Goal: Transaction & Acquisition: Obtain resource

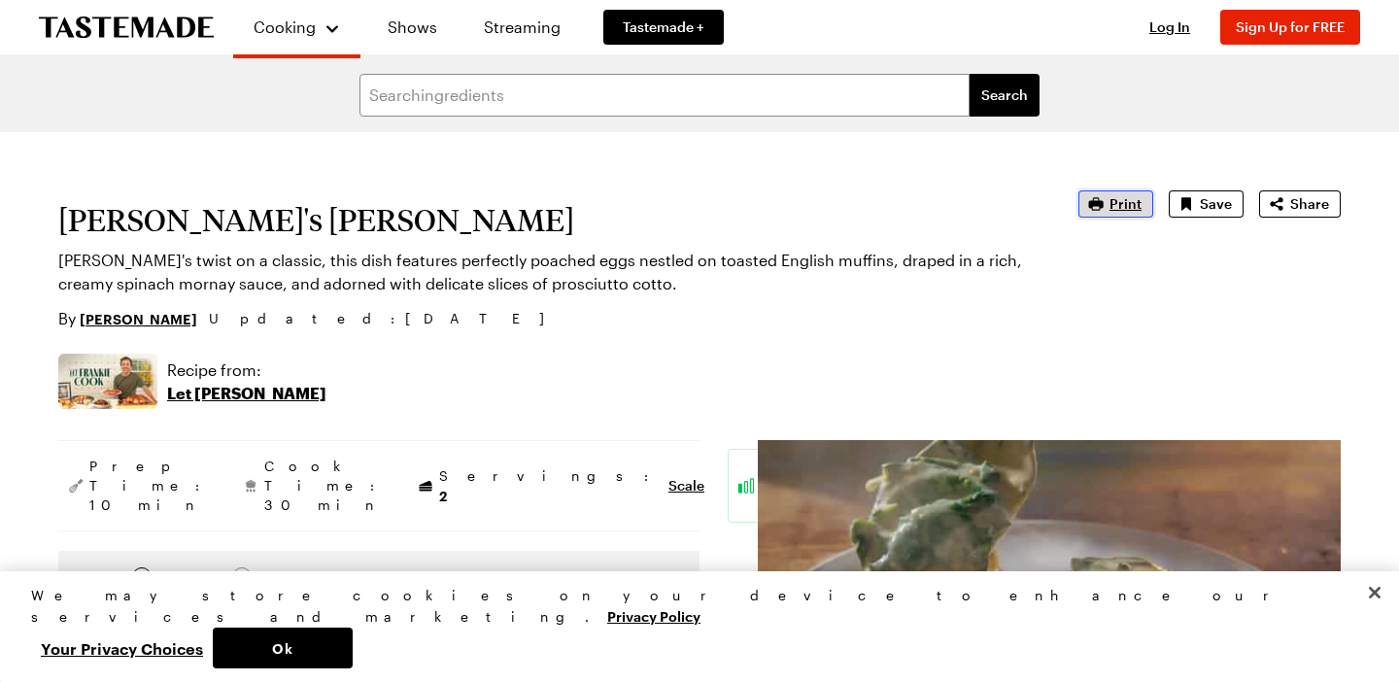
click at [1124, 203] on span "Print" at bounding box center [1125, 203] width 32 height 19
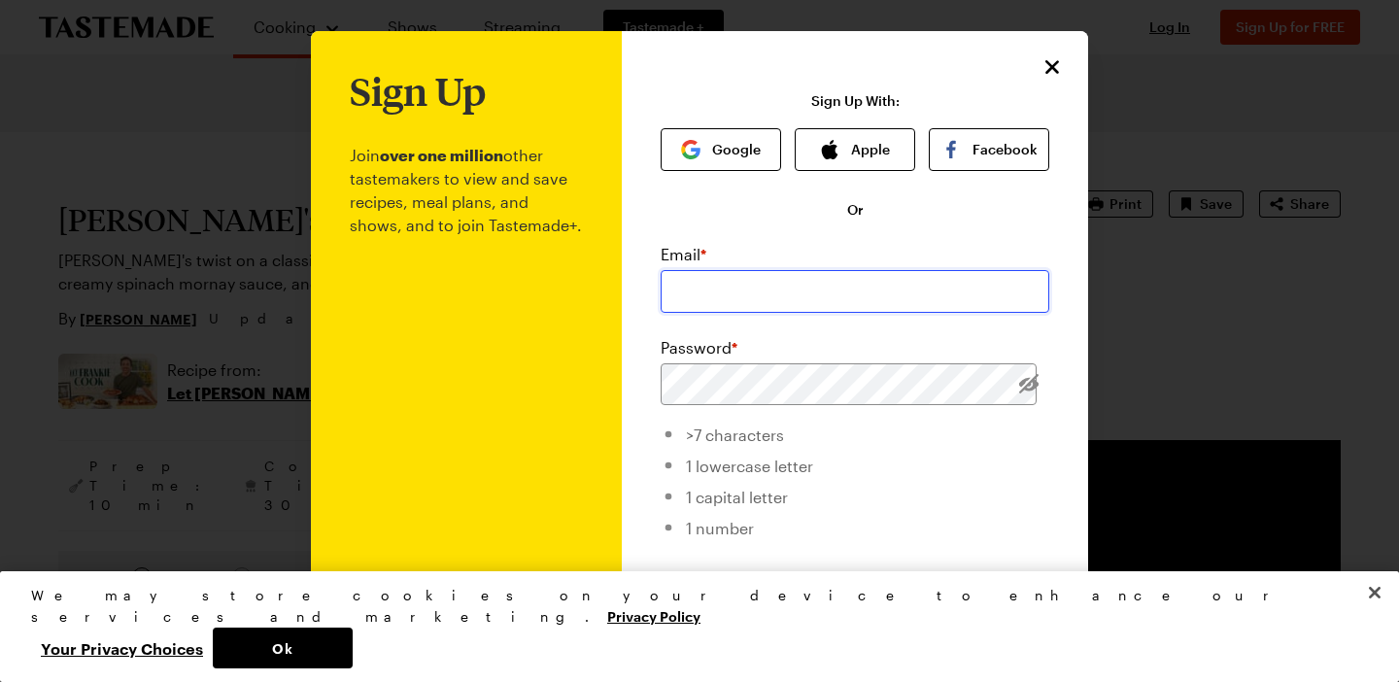
click at [693, 272] on input "email" at bounding box center [854, 291] width 389 height 43
type input "[PERSON_NAME][EMAIL_ADDRESS][PERSON_NAME][DOMAIN_NAME]"
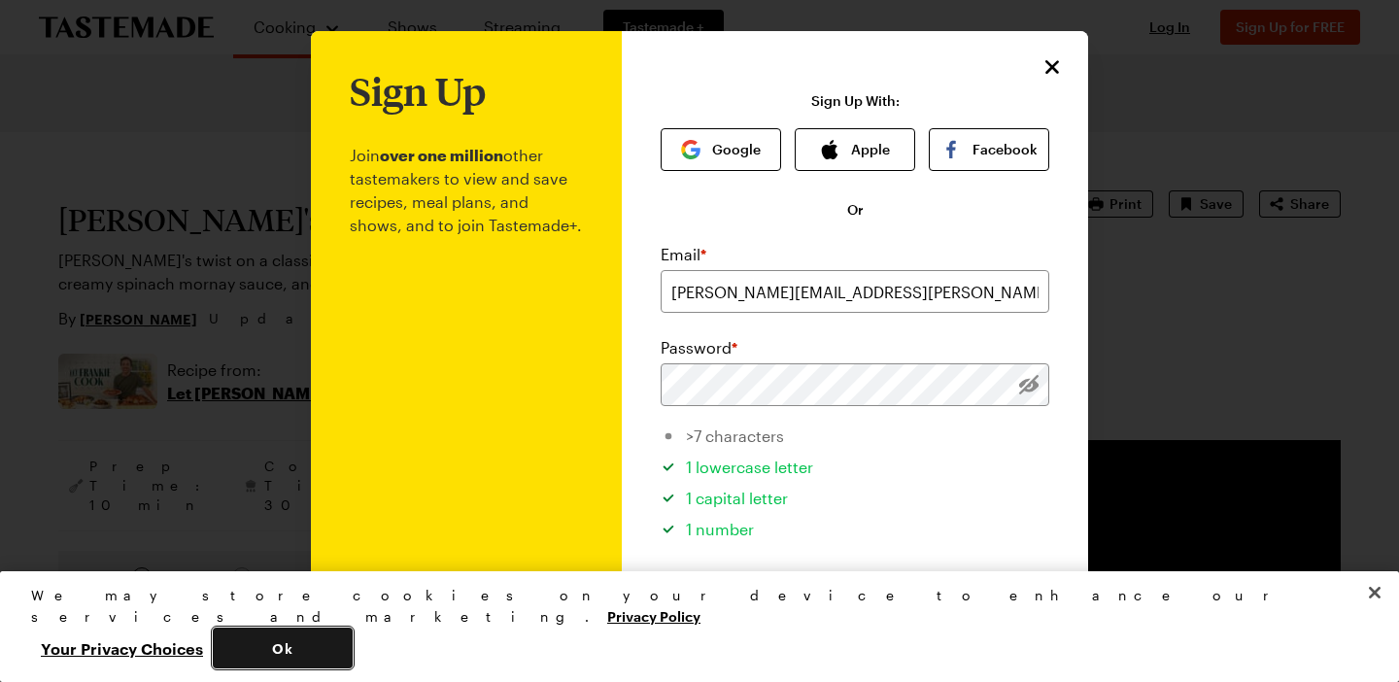
click at [353, 650] on button "Ok" at bounding box center [283, 647] width 140 height 41
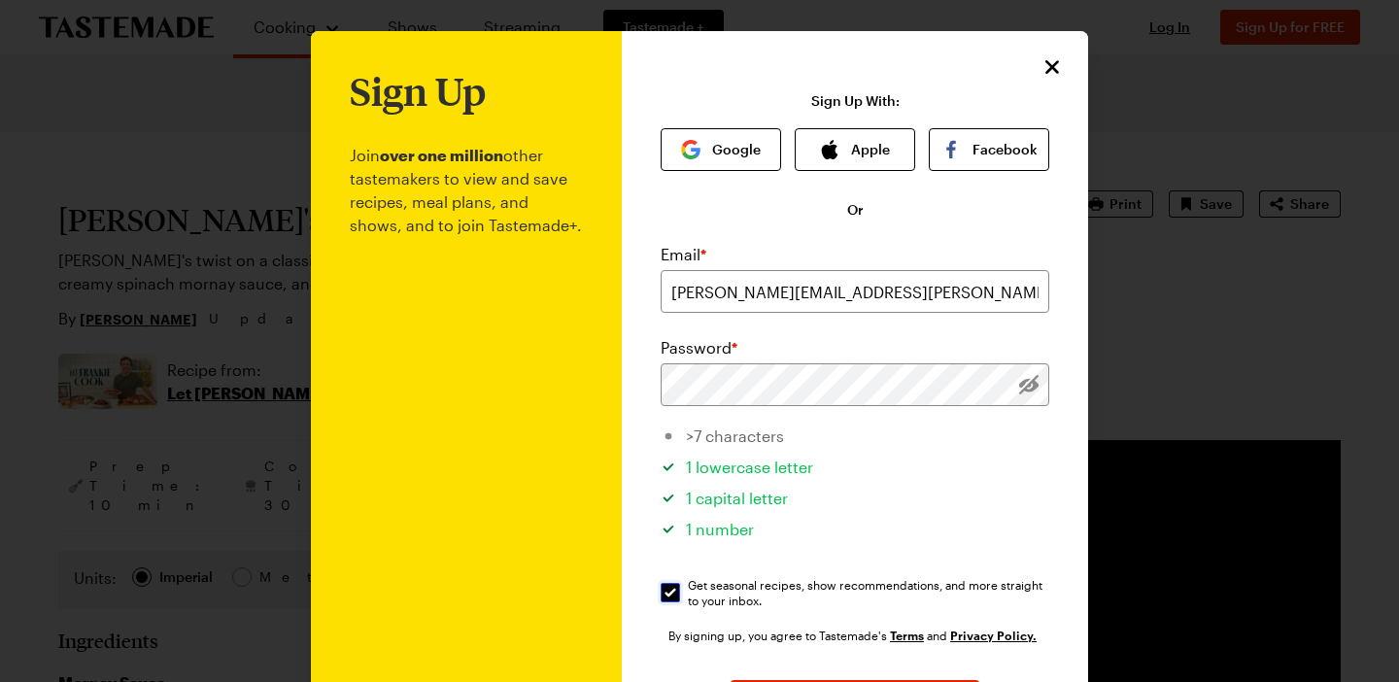
click at [671, 593] on input "Get seasonal recipes, show recommendations, and more straight to your inbox. Ge…" at bounding box center [669, 592] width 19 height 19
checkbox input "true"
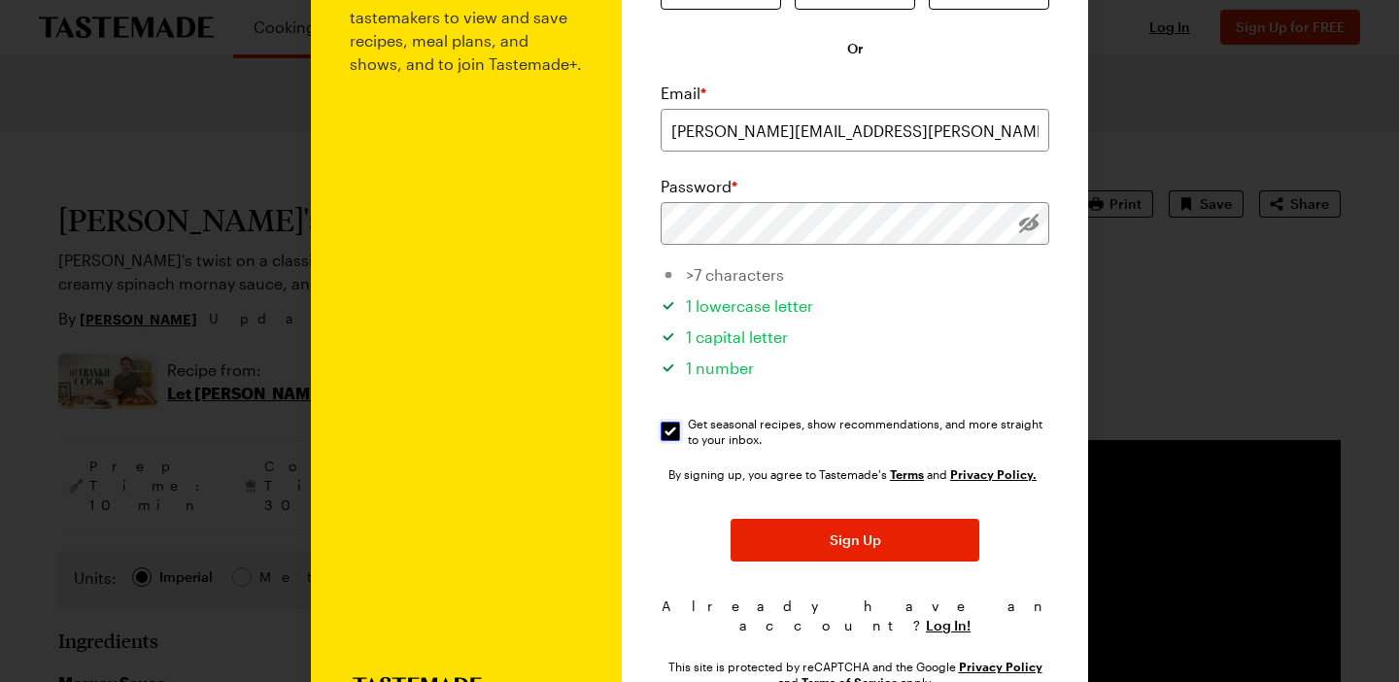
scroll to position [164, 0]
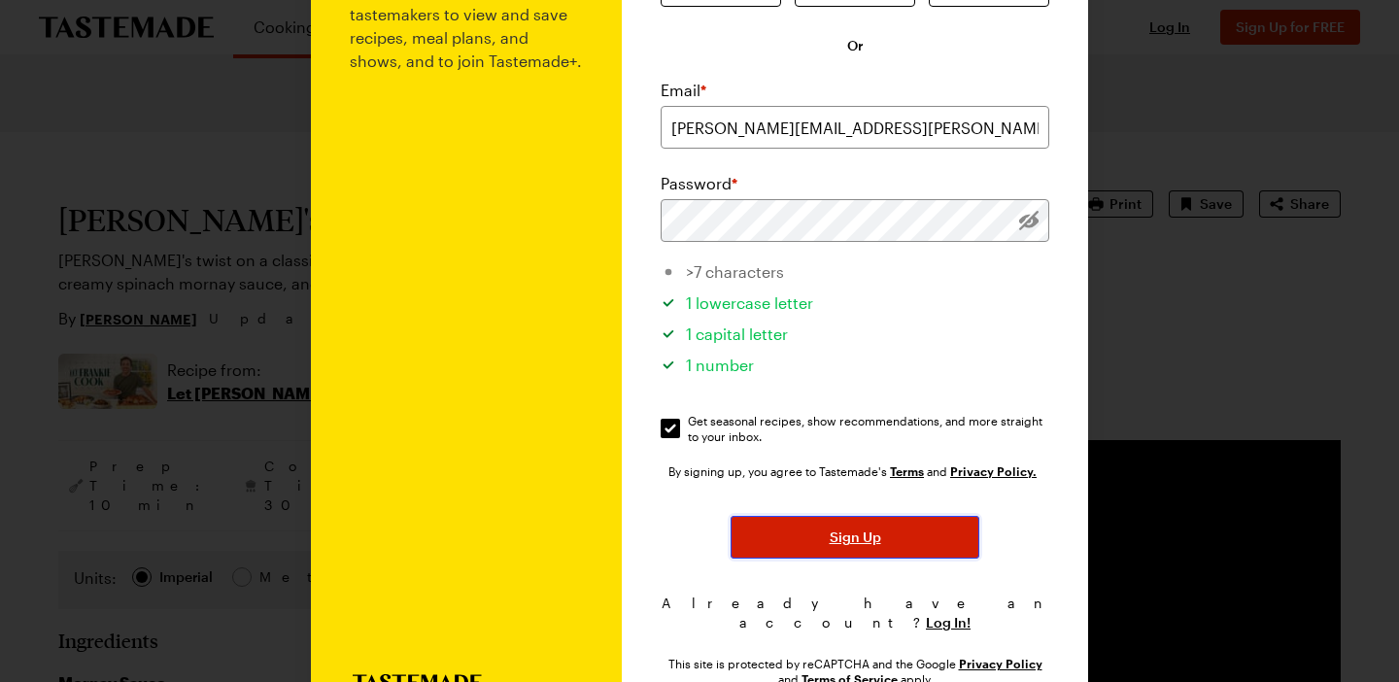
click at [859, 543] on span "Sign Up" at bounding box center [855, 536] width 51 height 19
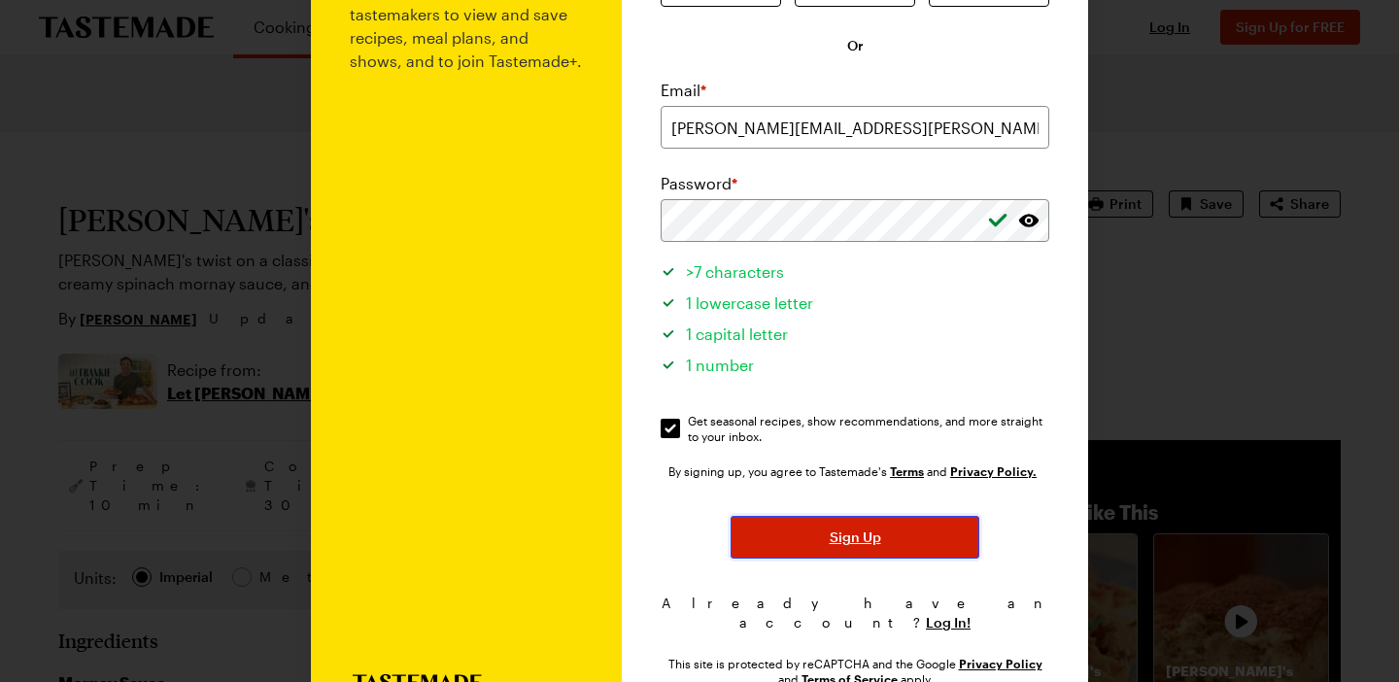
click at [882, 536] on button "Sign Up" at bounding box center [854, 537] width 249 height 43
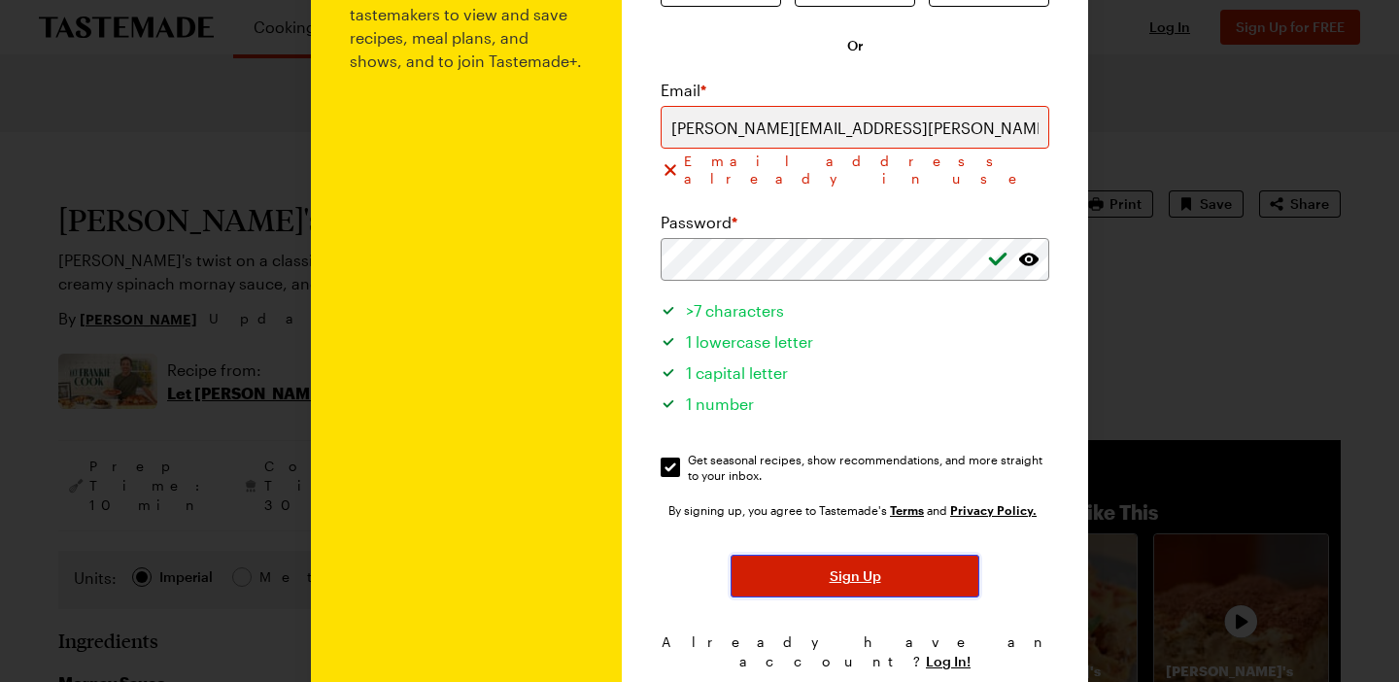
click at [836, 566] on span "Sign Up" at bounding box center [855, 575] width 51 height 19
click at [777, 555] on button "Sign Up" at bounding box center [854, 576] width 249 height 43
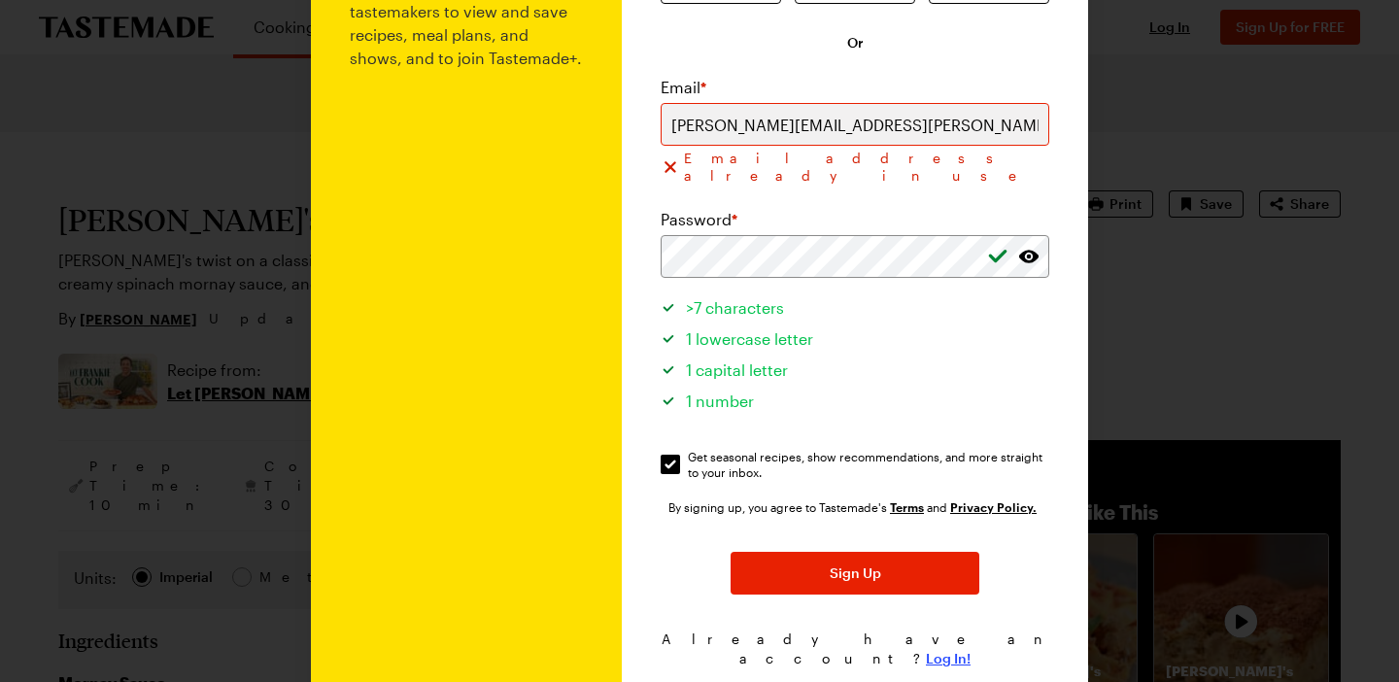
click at [931, 649] on span "Log In!" at bounding box center [948, 658] width 45 height 19
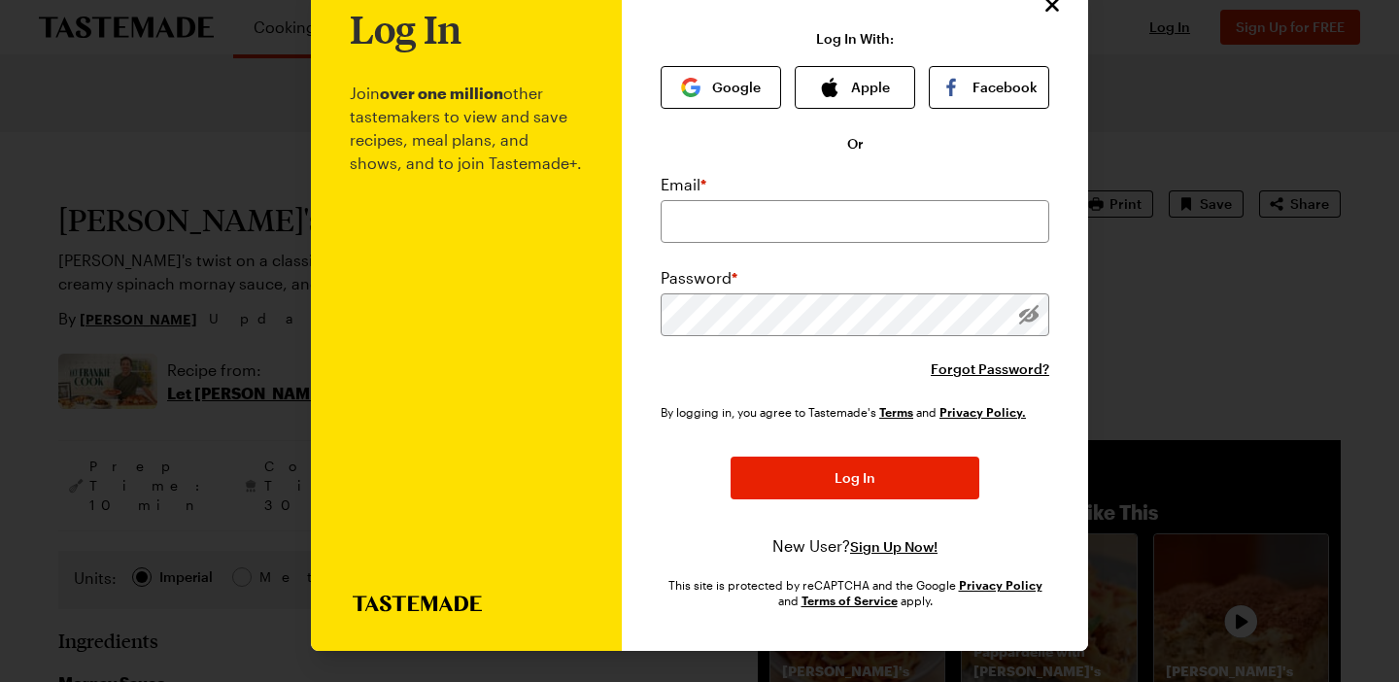
scroll to position [63, 0]
click at [748, 217] on input "email" at bounding box center [854, 221] width 389 height 43
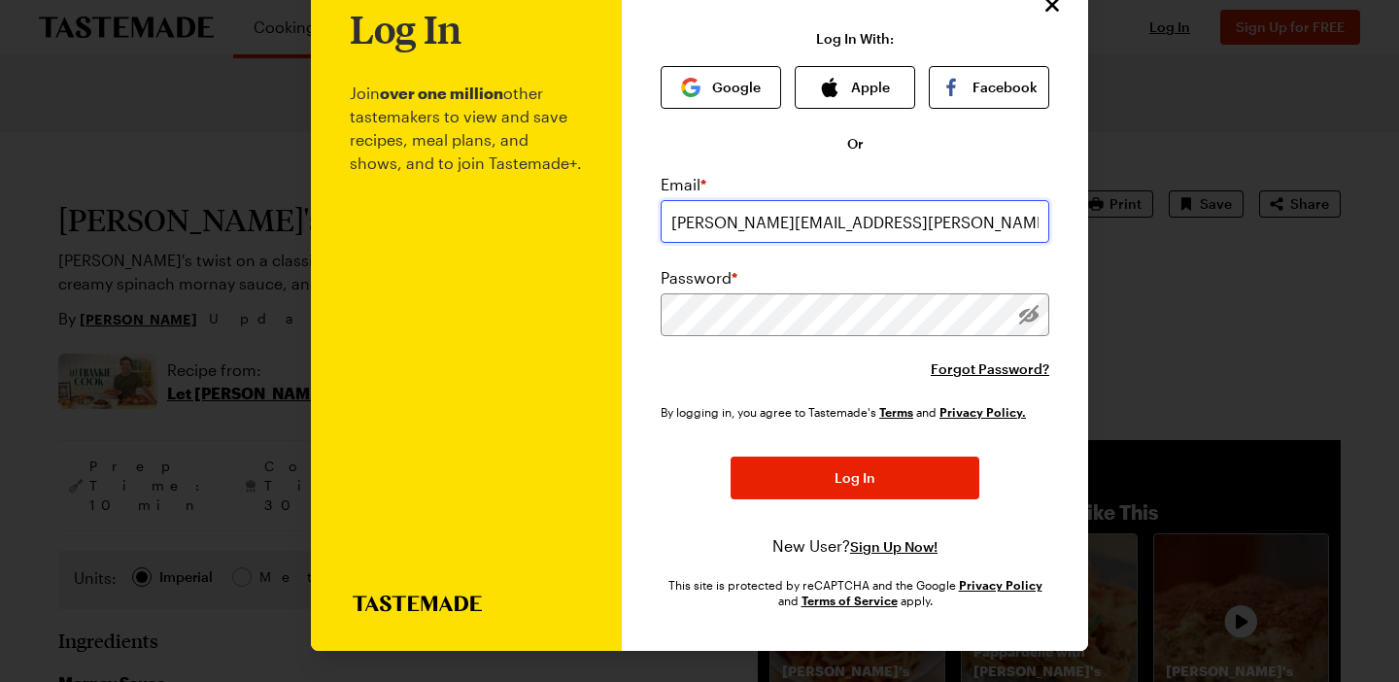
type input "[PERSON_NAME][EMAIL_ADDRESS][PERSON_NAME][DOMAIN_NAME]"
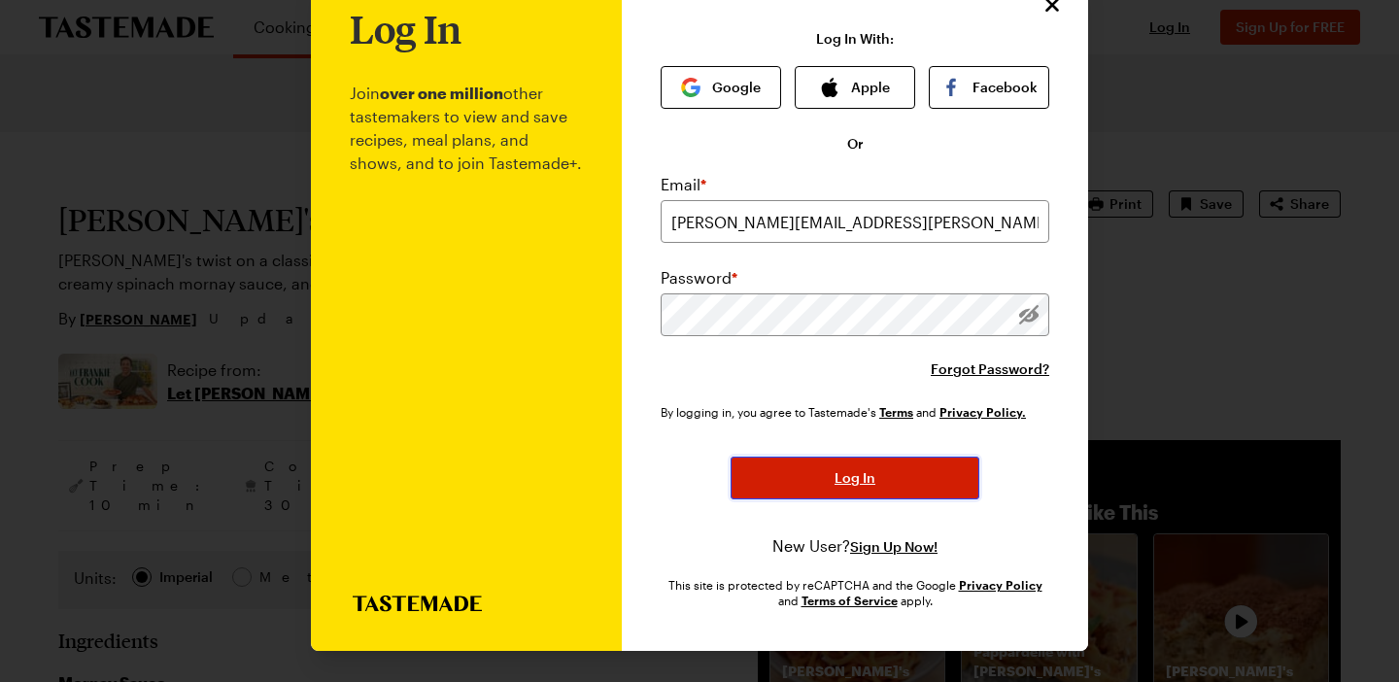
click at [770, 471] on button "Log In" at bounding box center [854, 478] width 249 height 43
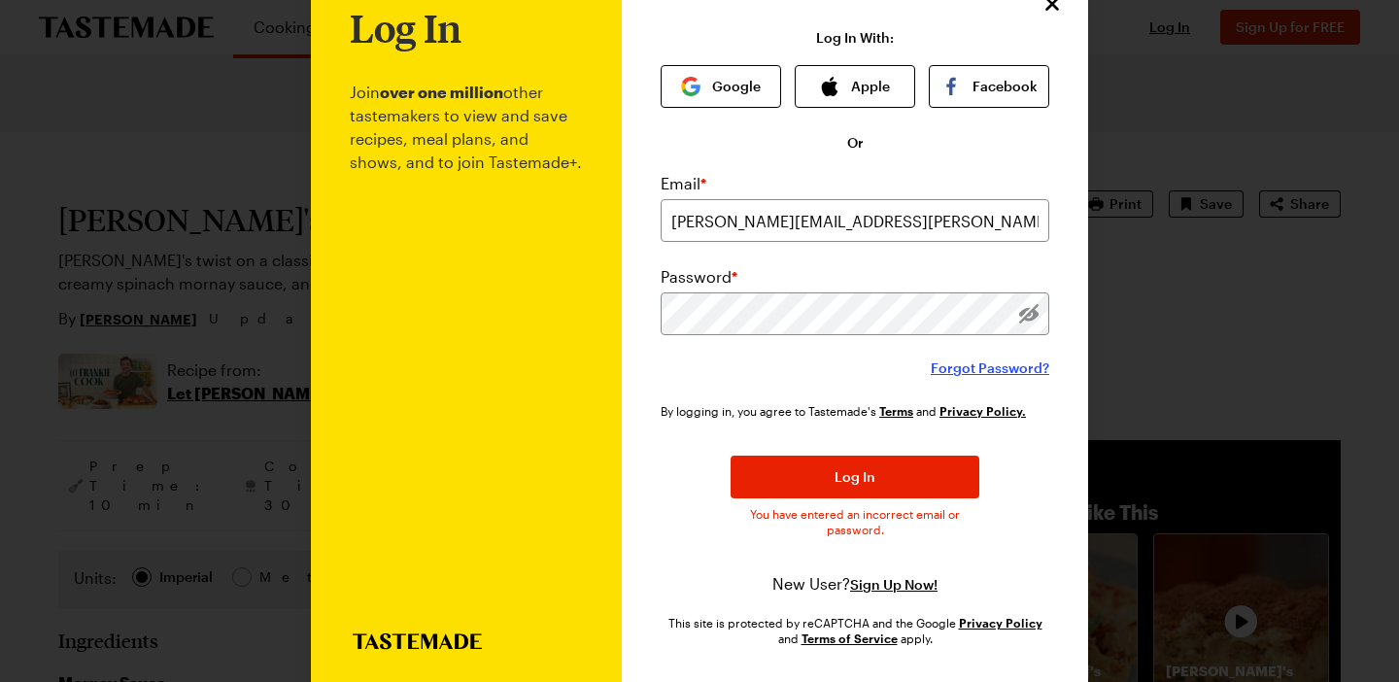
click at [1001, 360] on span "Forgot Password?" at bounding box center [990, 367] width 119 height 19
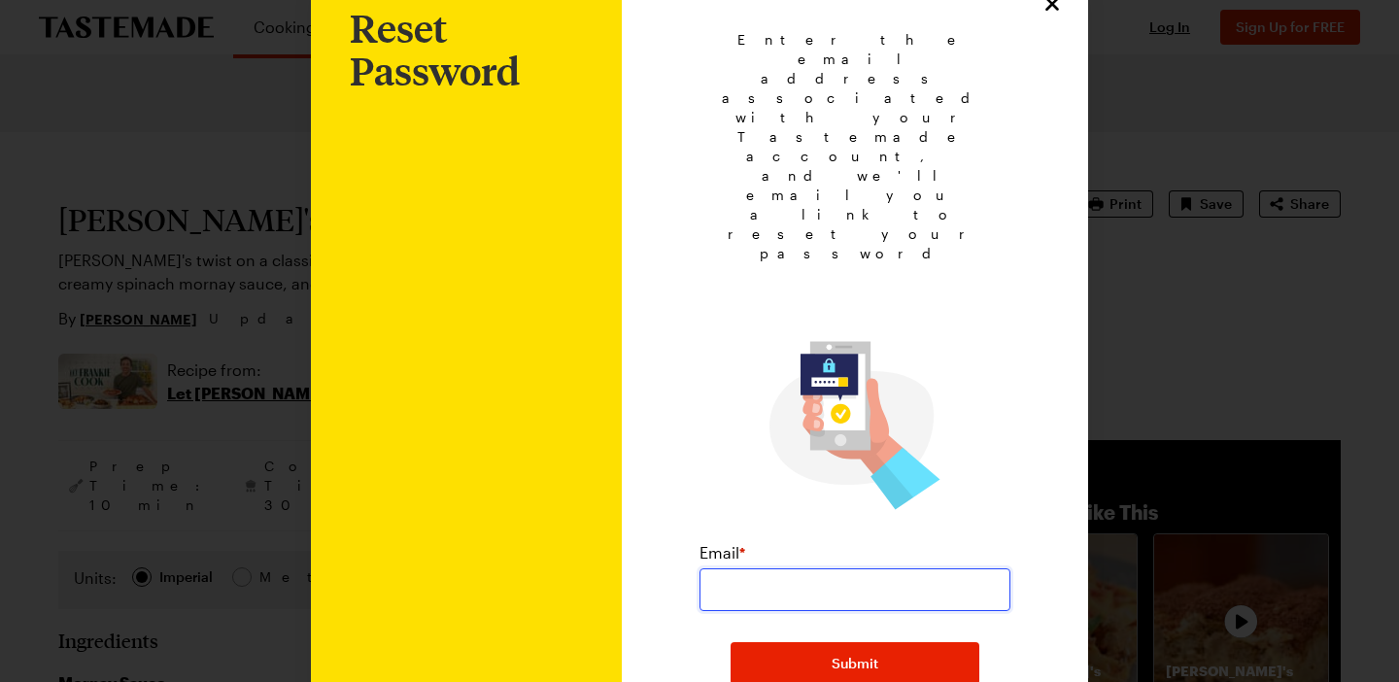
click at [730, 568] on input "email" at bounding box center [854, 589] width 311 height 43
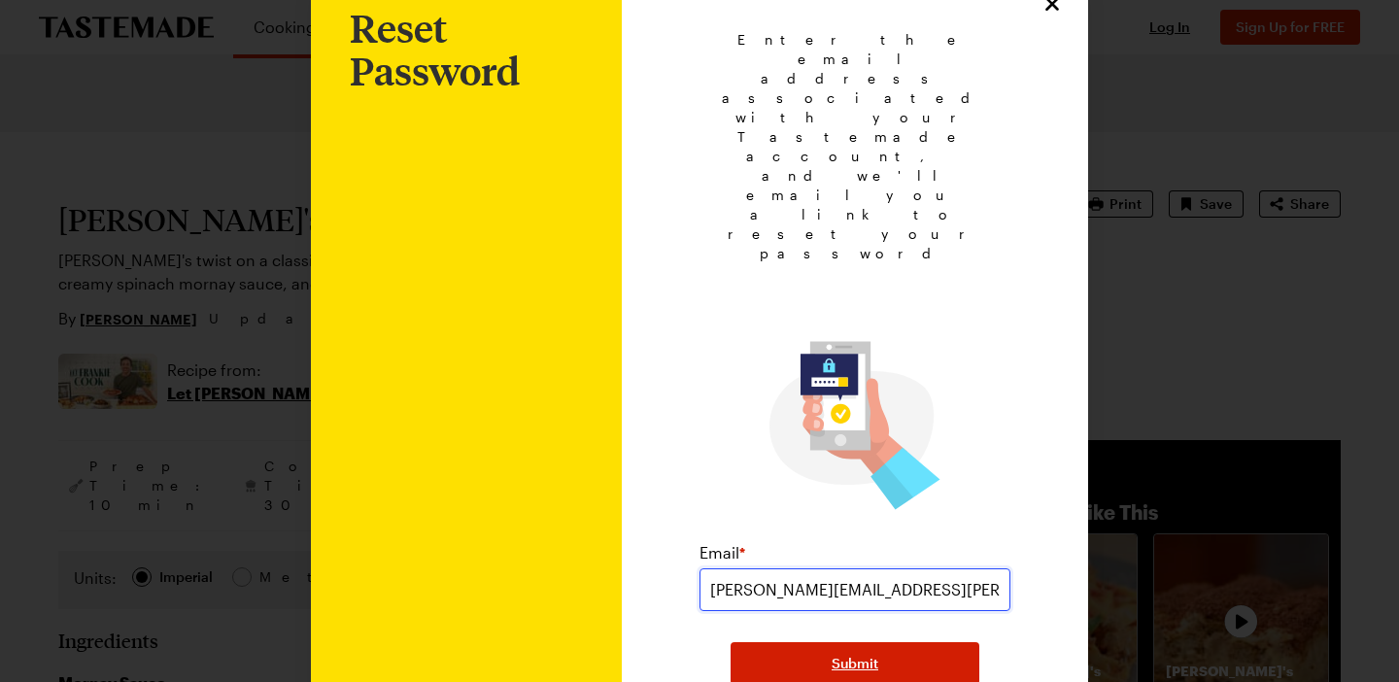
type input "[PERSON_NAME][EMAIL_ADDRESS][PERSON_NAME][DOMAIN_NAME]"
click at [803, 642] on button "Submit" at bounding box center [854, 663] width 249 height 43
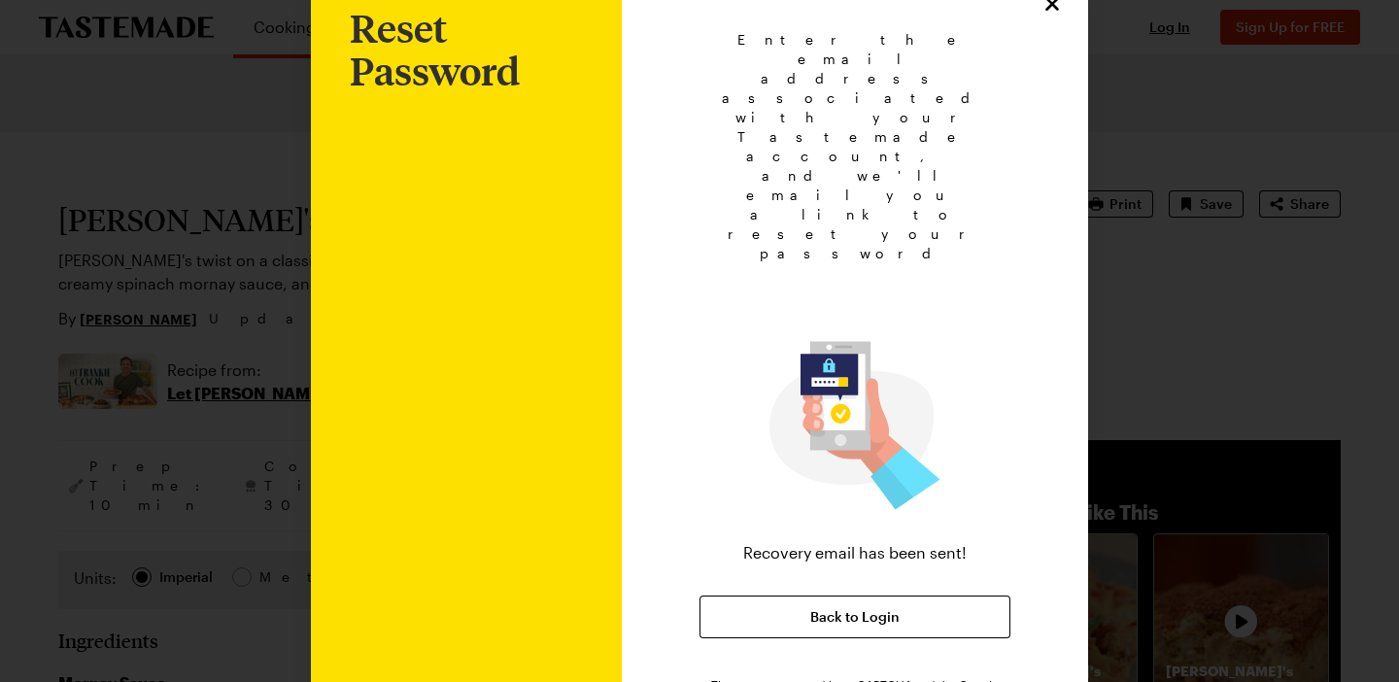
scroll to position [0, 0]
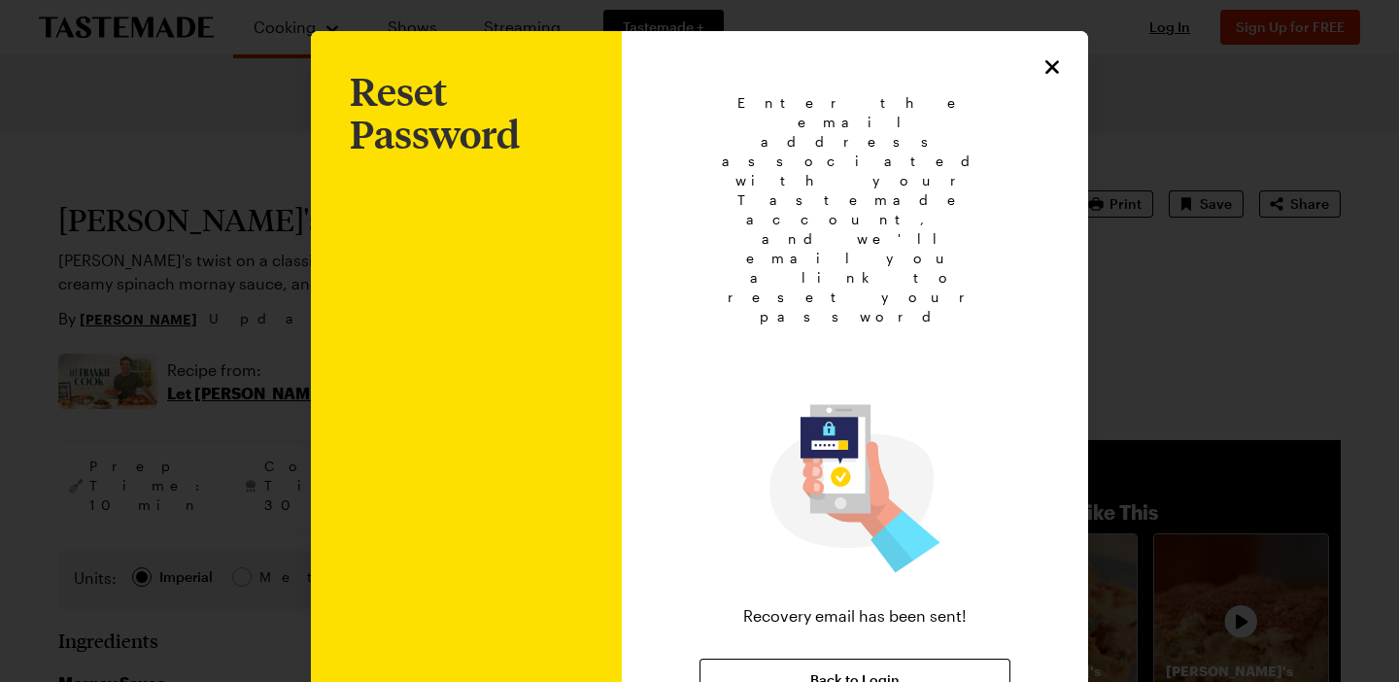
click at [828, 161] on form "Enter the email address associated with your Tastemade account, and we'll email…" at bounding box center [854, 397] width 311 height 608
click at [1050, 72] on icon "Close" at bounding box center [1052, 65] width 23 height 23
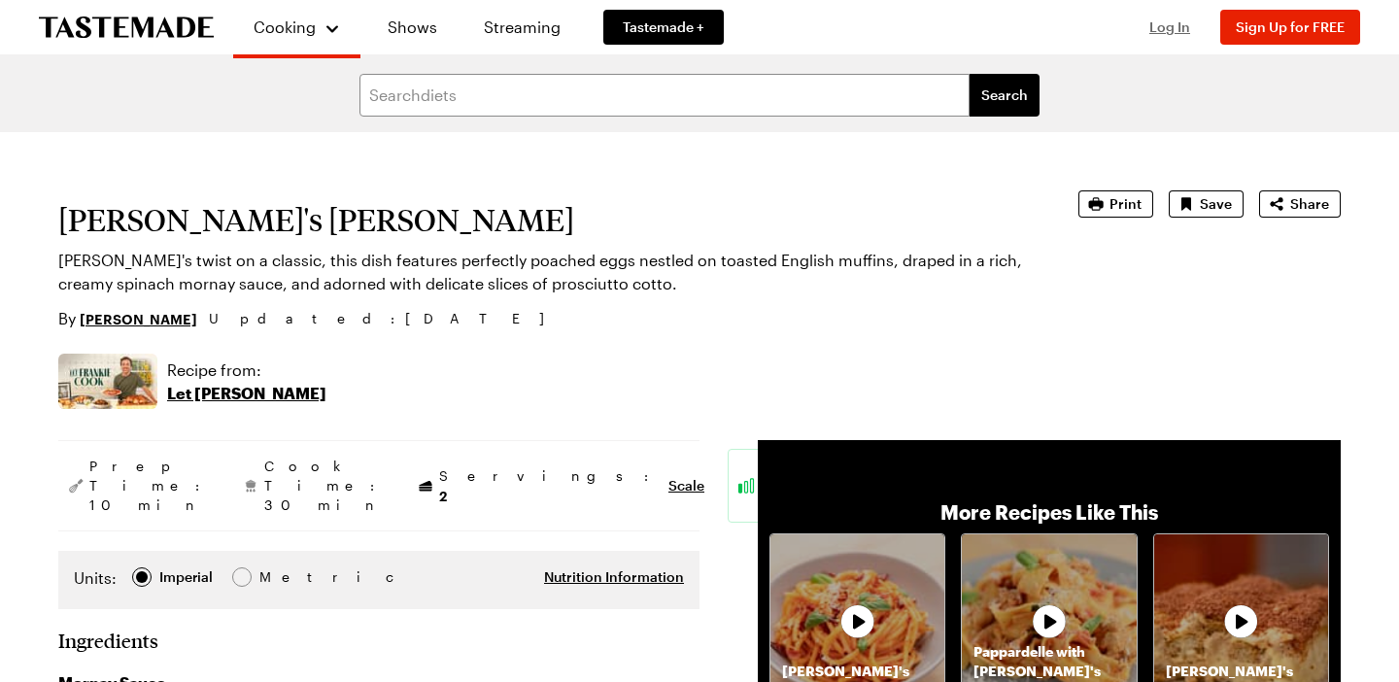
click at [1168, 28] on span "Log In" at bounding box center [1169, 26] width 41 height 17
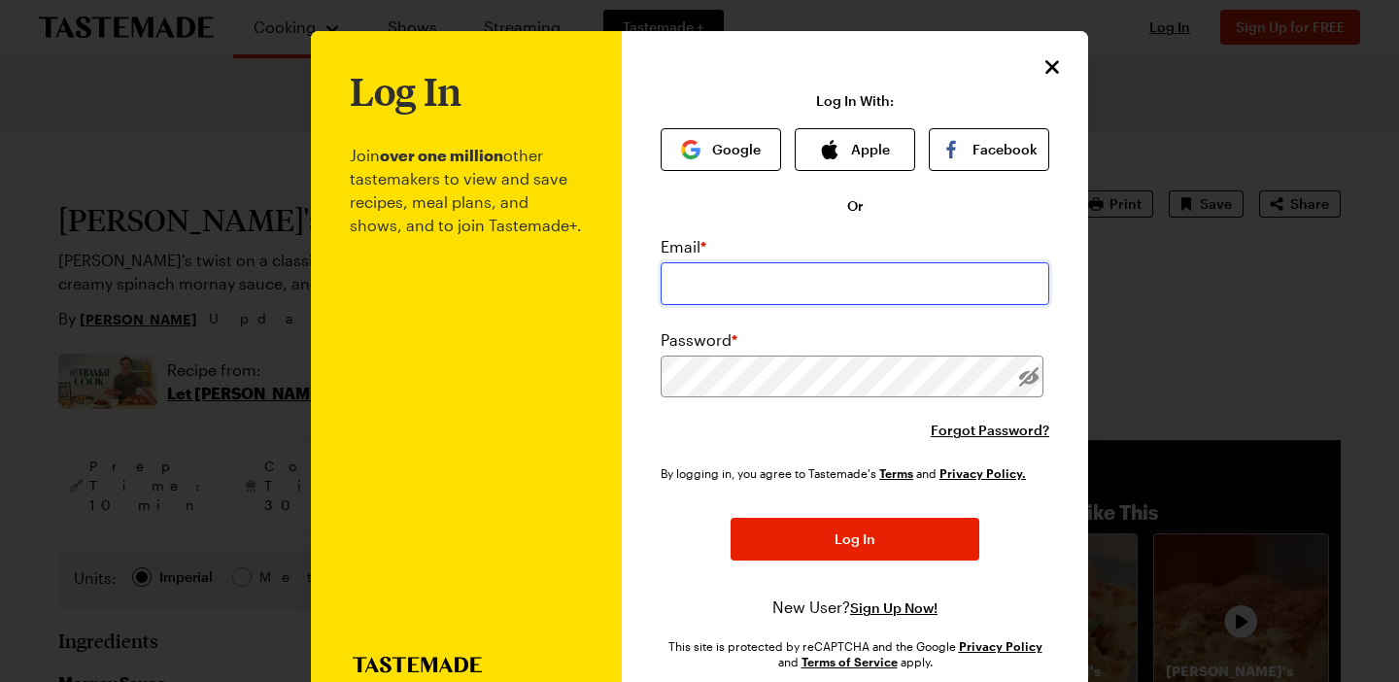
click at [694, 278] on input "email" at bounding box center [854, 283] width 389 height 43
type input "[PERSON_NAME][EMAIL_ADDRESS][PERSON_NAME][DOMAIN_NAME]"
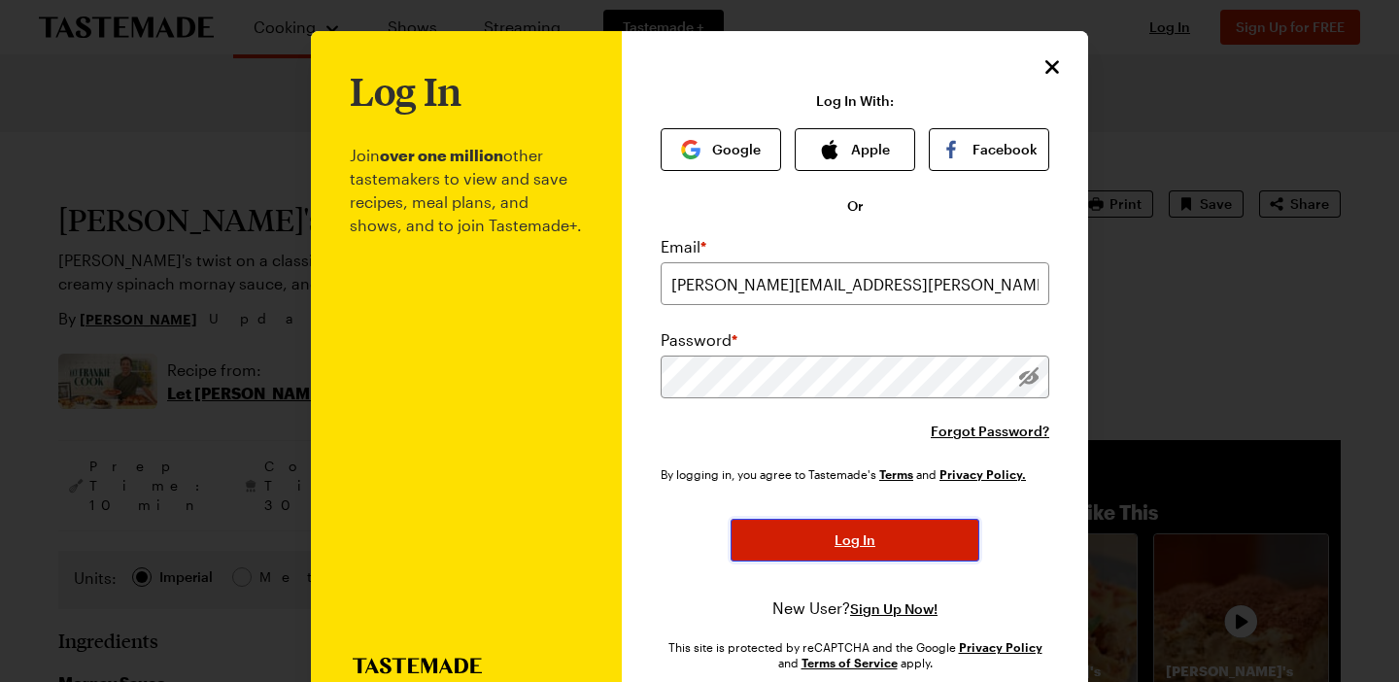
click at [815, 532] on button "Log In" at bounding box center [854, 540] width 249 height 43
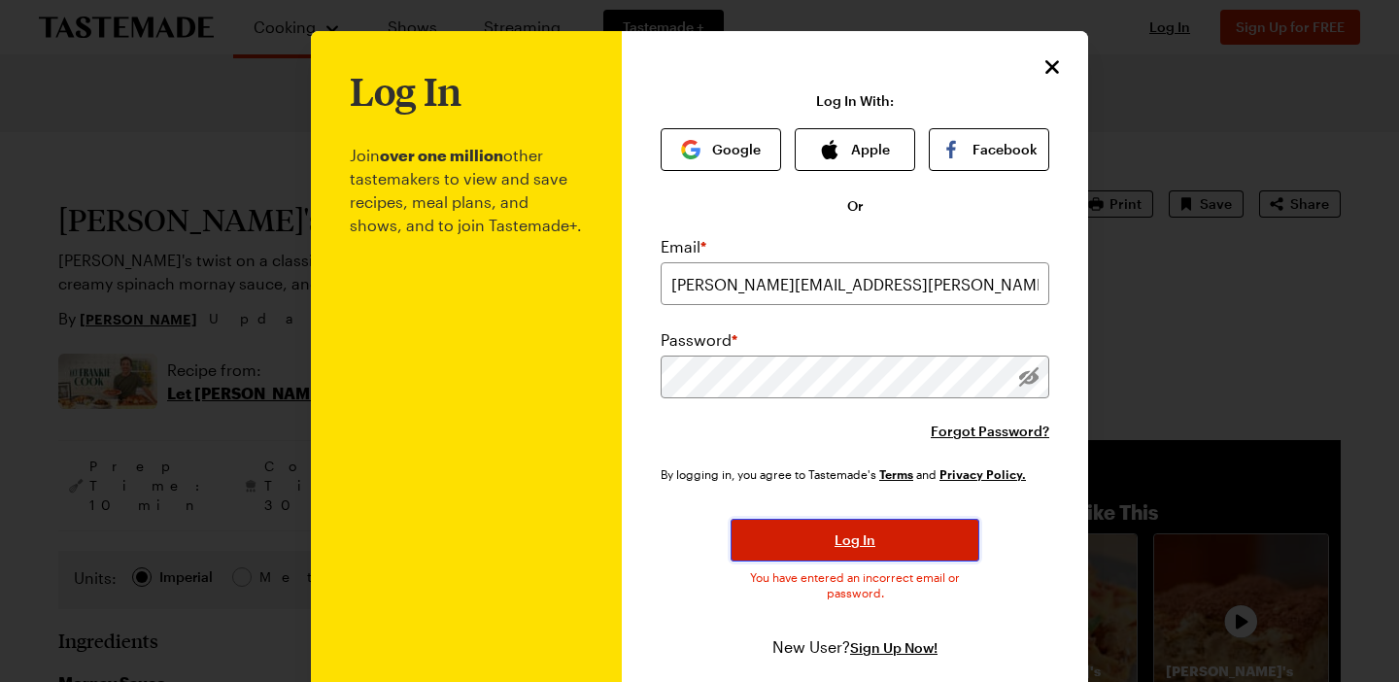
click at [786, 546] on button "Log In" at bounding box center [854, 540] width 249 height 43
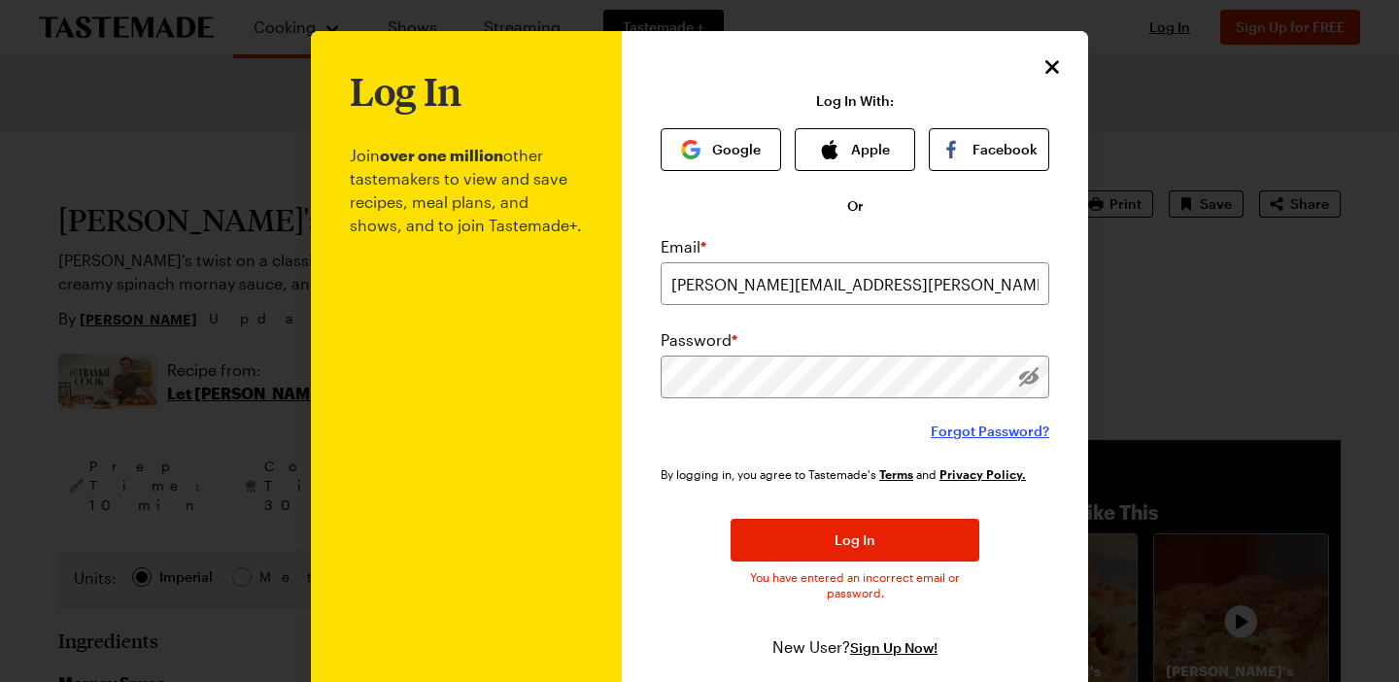
click at [968, 426] on span "Forgot Password?" at bounding box center [990, 431] width 119 height 19
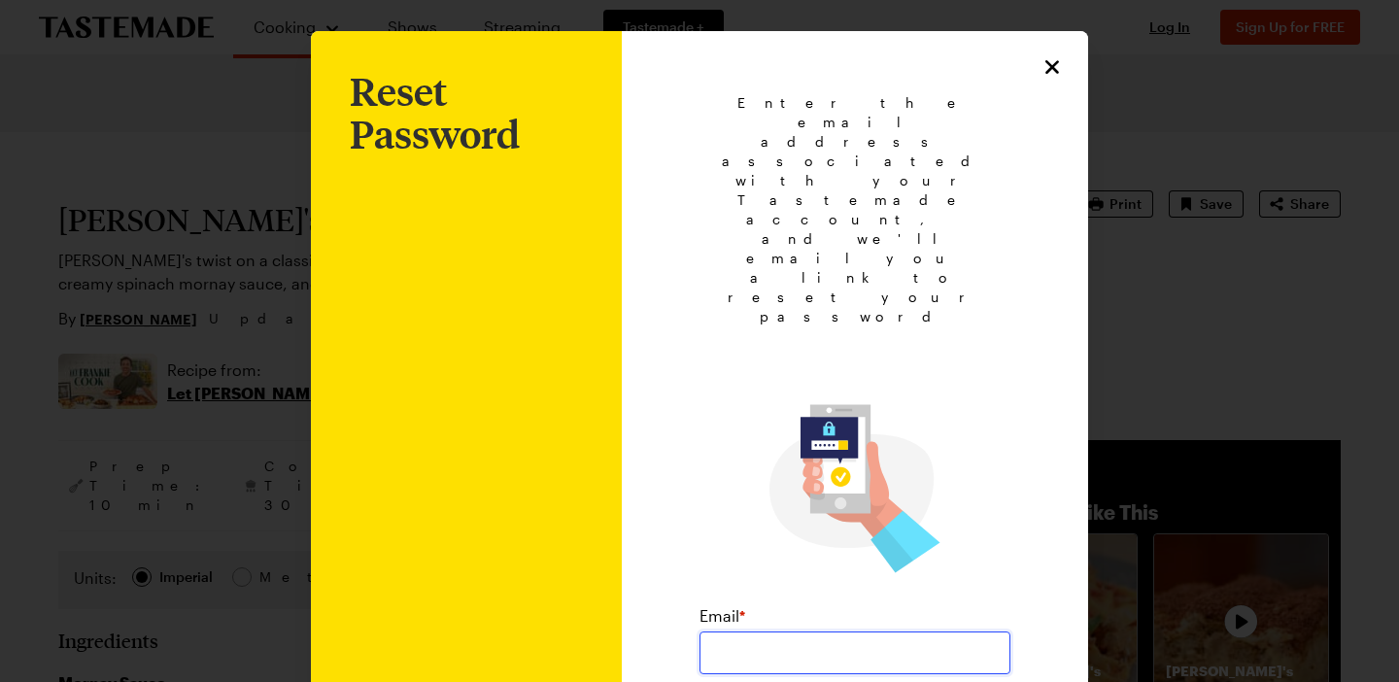
click at [734, 631] on input "email" at bounding box center [854, 652] width 311 height 43
click at [734, 631] on input "[PERSON_NAME].[PERSON_NAME]" at bounding box center [854, 652] width 311 height 43
click at [734, 631] on input "rakin.[PERSON_NAME]" at bounding box center [854, 652] width 311 height 43
click at [727, 631] on input "rakin.[PERSON_NAME]" at bounding box center [854, 652] width 311 height 43
click at [803, 631] on input "[PERSON_NAME].[PERSON_NAME]" at bounding box center [854, 652] width 311 height 43
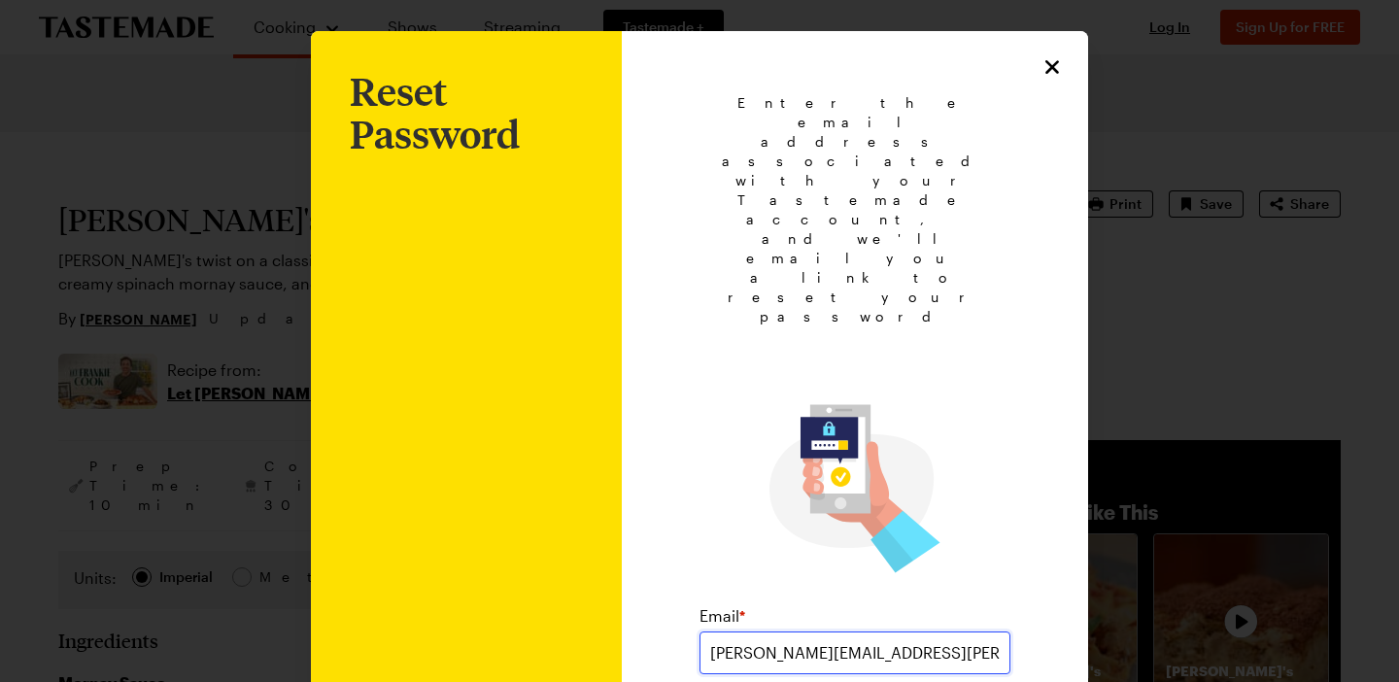
type input "[PERSON_NAME][EMAIL_ADDRESS][PERSON_NAME][DOMAIN_NAME]"
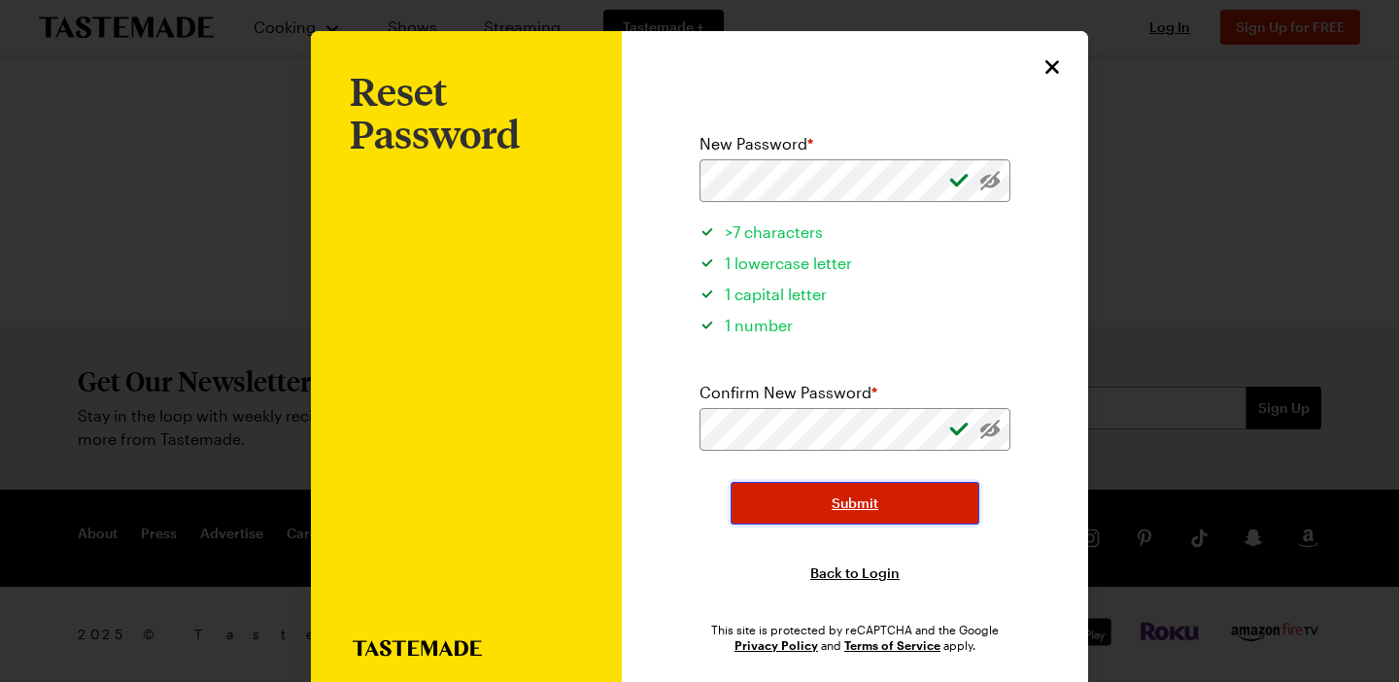
click at [817, 500] on button "Submit" at bounding box center [854, 503] width 249 height 43
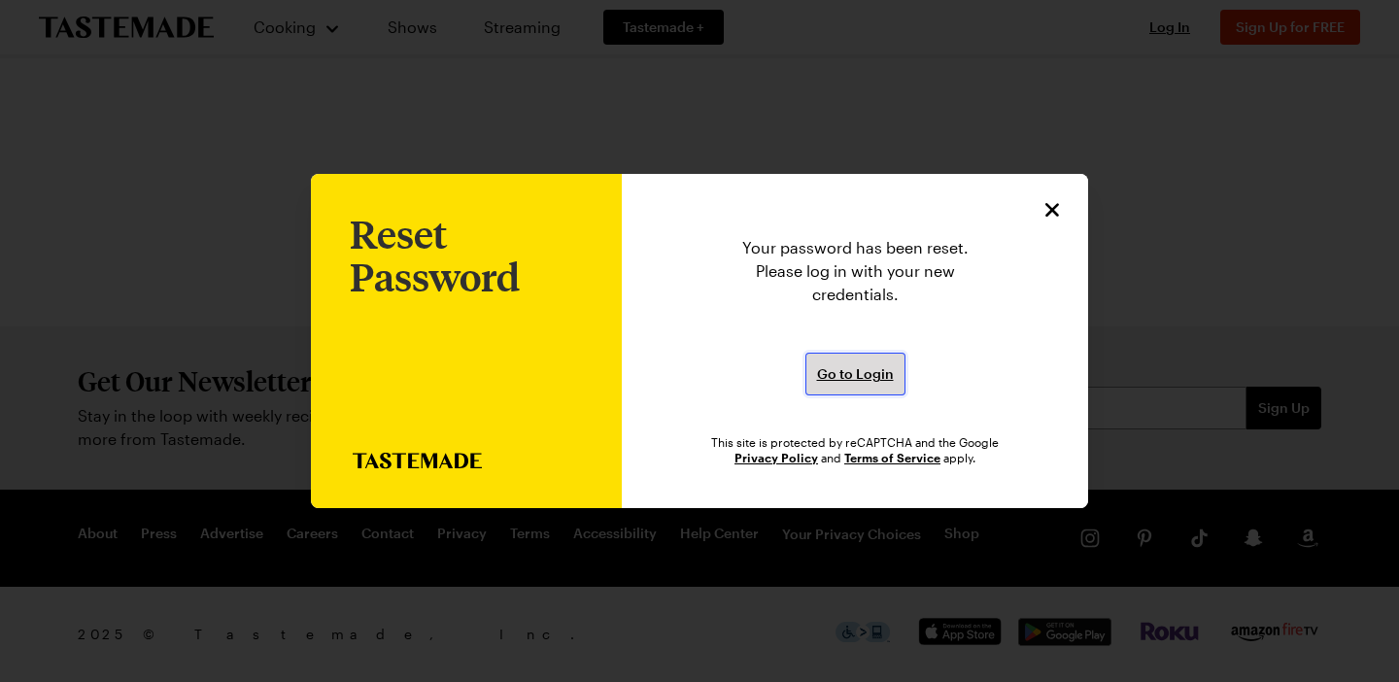
click at [866, 384] on button "Go to Login" at bounding box center [855, 374] width 100 height 43
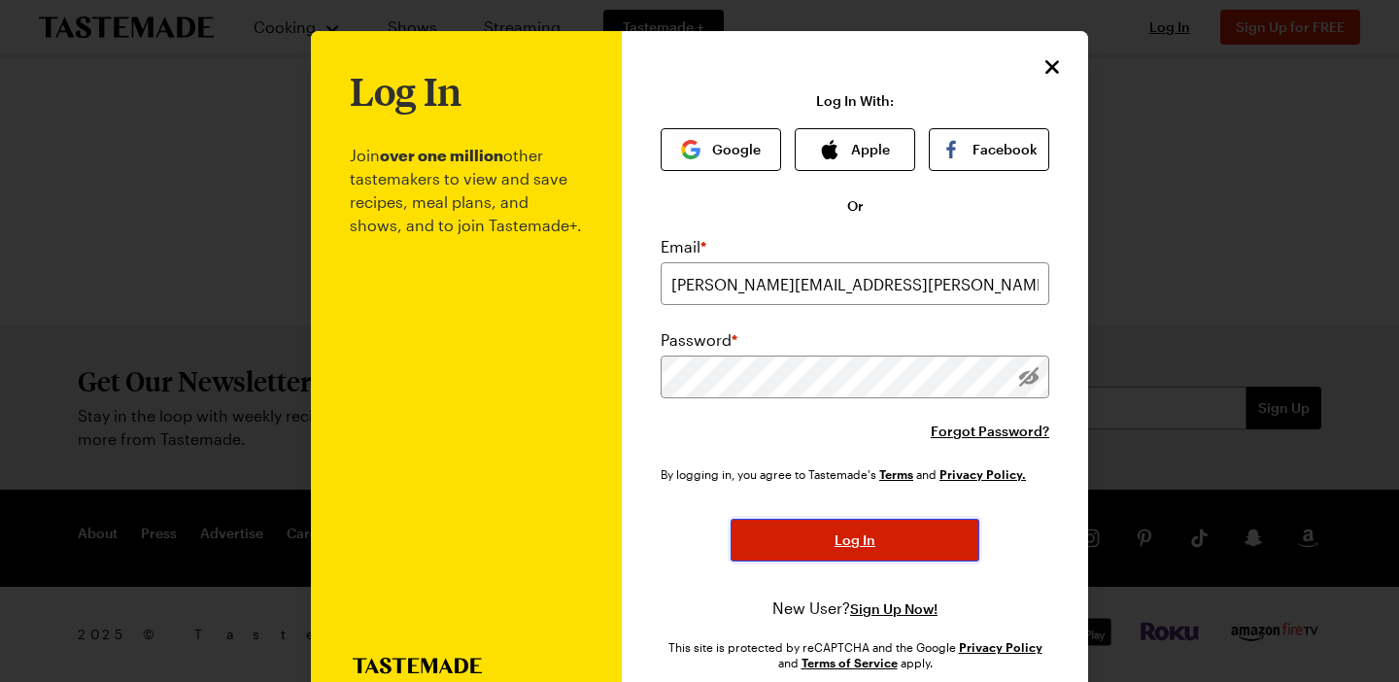
click at [824, 531] on button "Log In" at bounding box center [854, 540] width 249 height 43
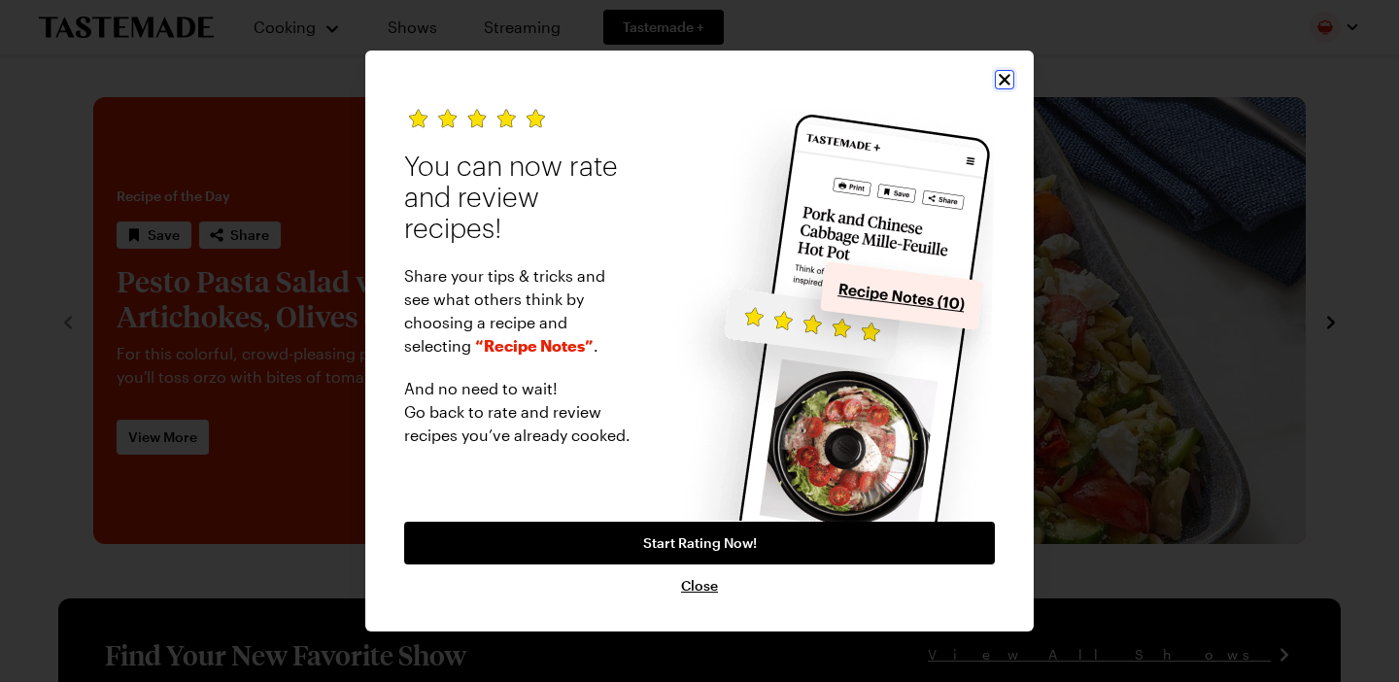
click at [1003, 82] on icon "Close" at bounding box center [1004, 79] width 19 height 19
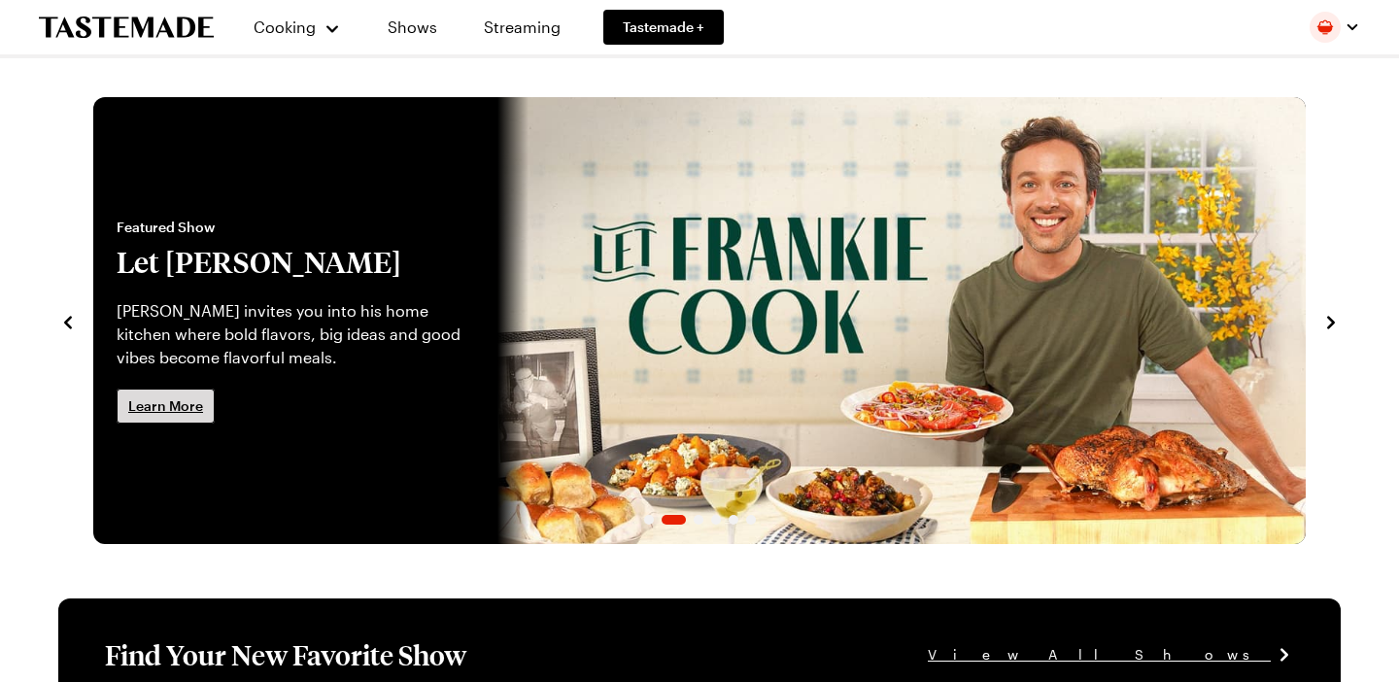
click at [191, 408] on span "Learn More" at bounding box center [165, 405] width 75 height 19
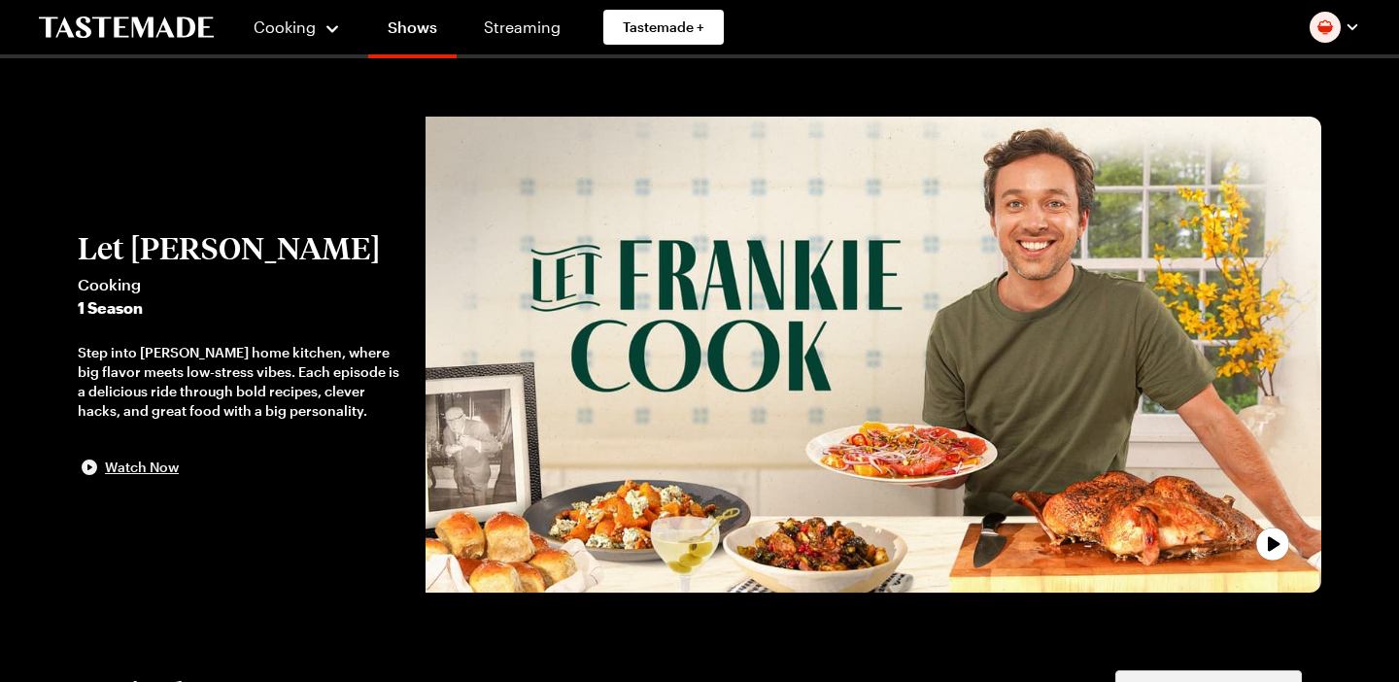
click at [155, 463] on span "Watch Now" at bounding box center [142, 466] width 74 height 19
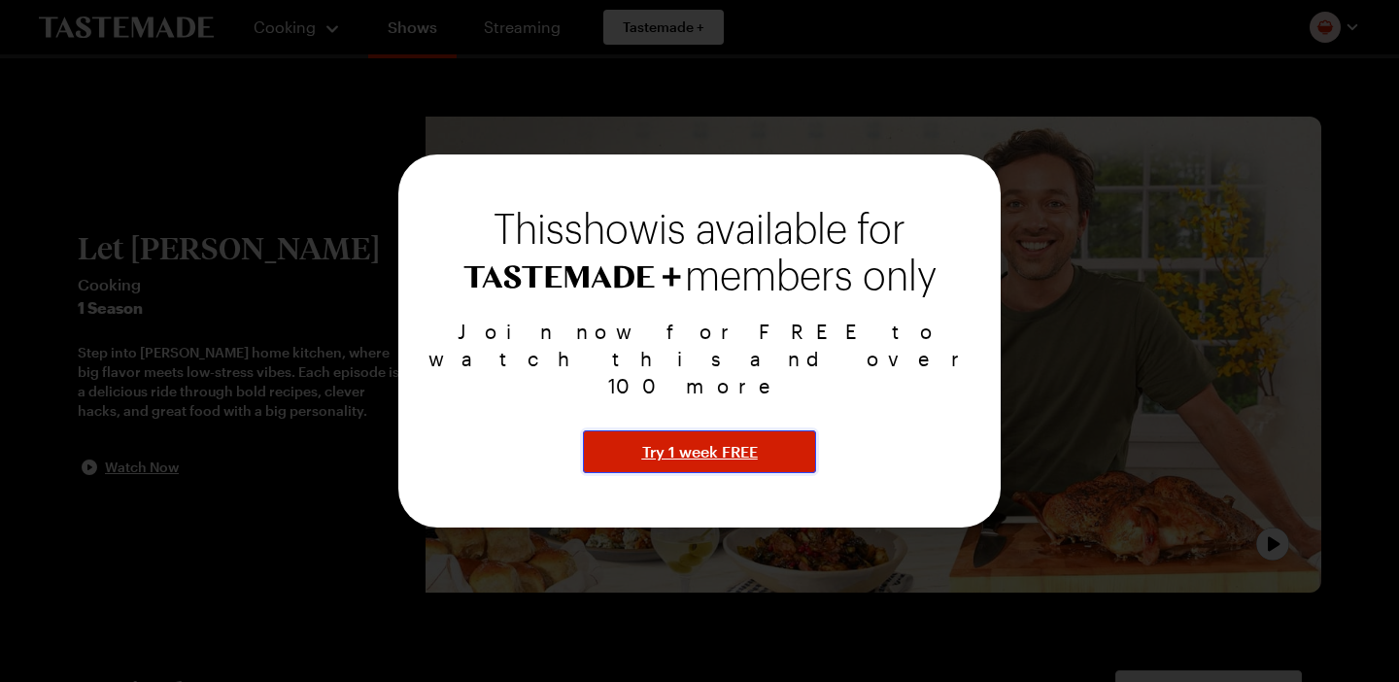
click at [692, 440] on span "Try 1 week FREE" at bounding box center [700, 451] width 116 height 23
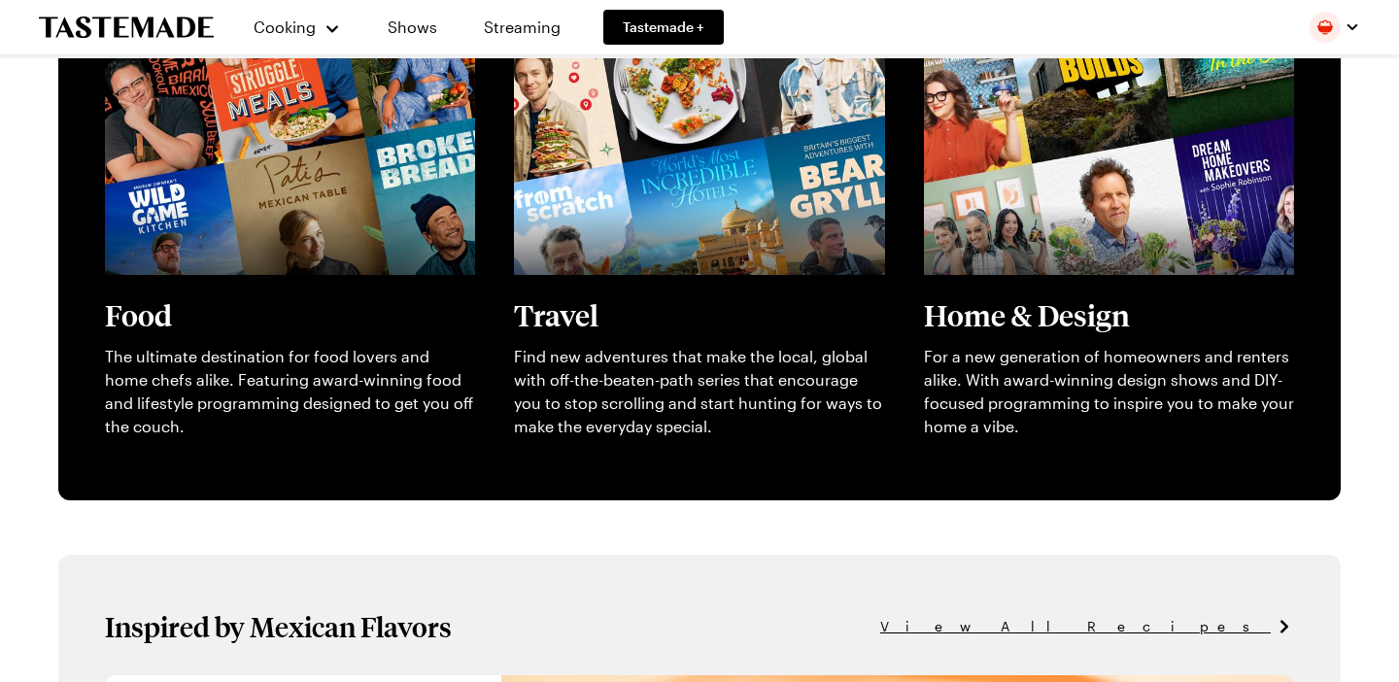
scroll to position [562, 0]
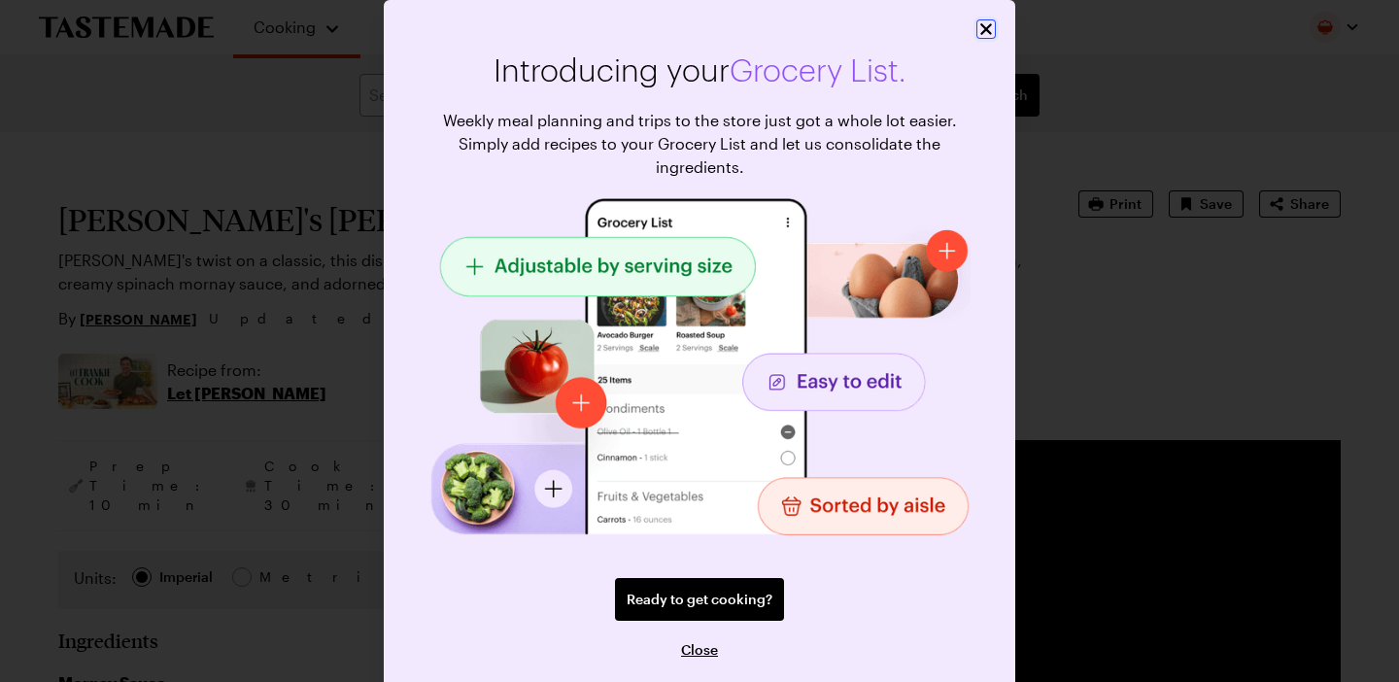
click at [980, 28] on icon "Close" at bounding box center [985, 28] width 19 height 19
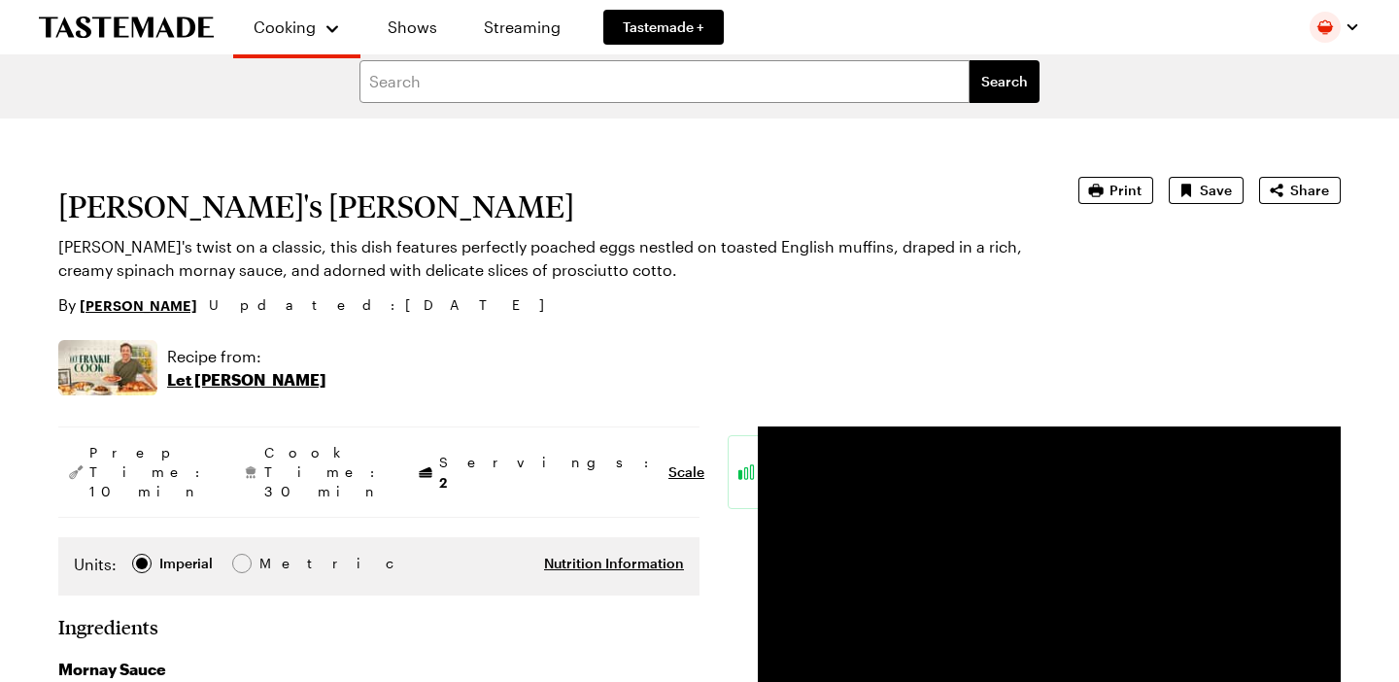
scroll to position [7, 0]
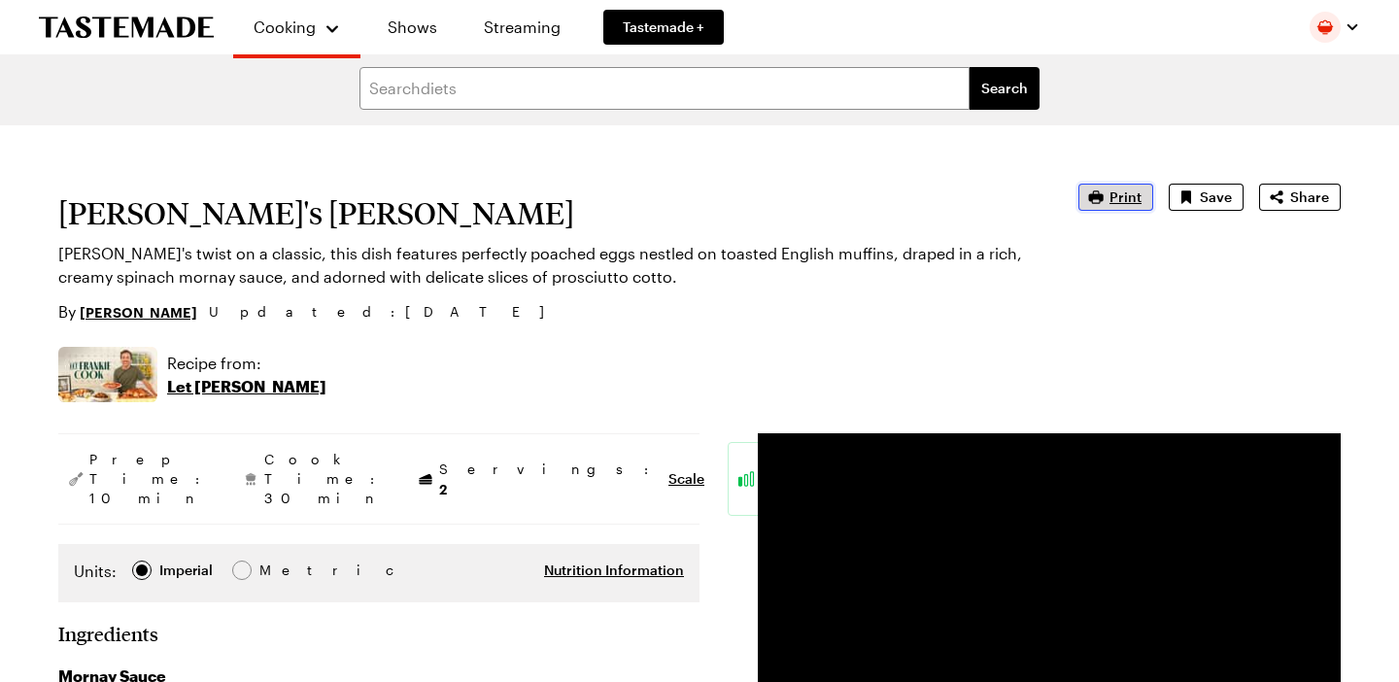
click at [1122, 197] on span "Print" at bounding box center [1125, 196] width 32 height 19
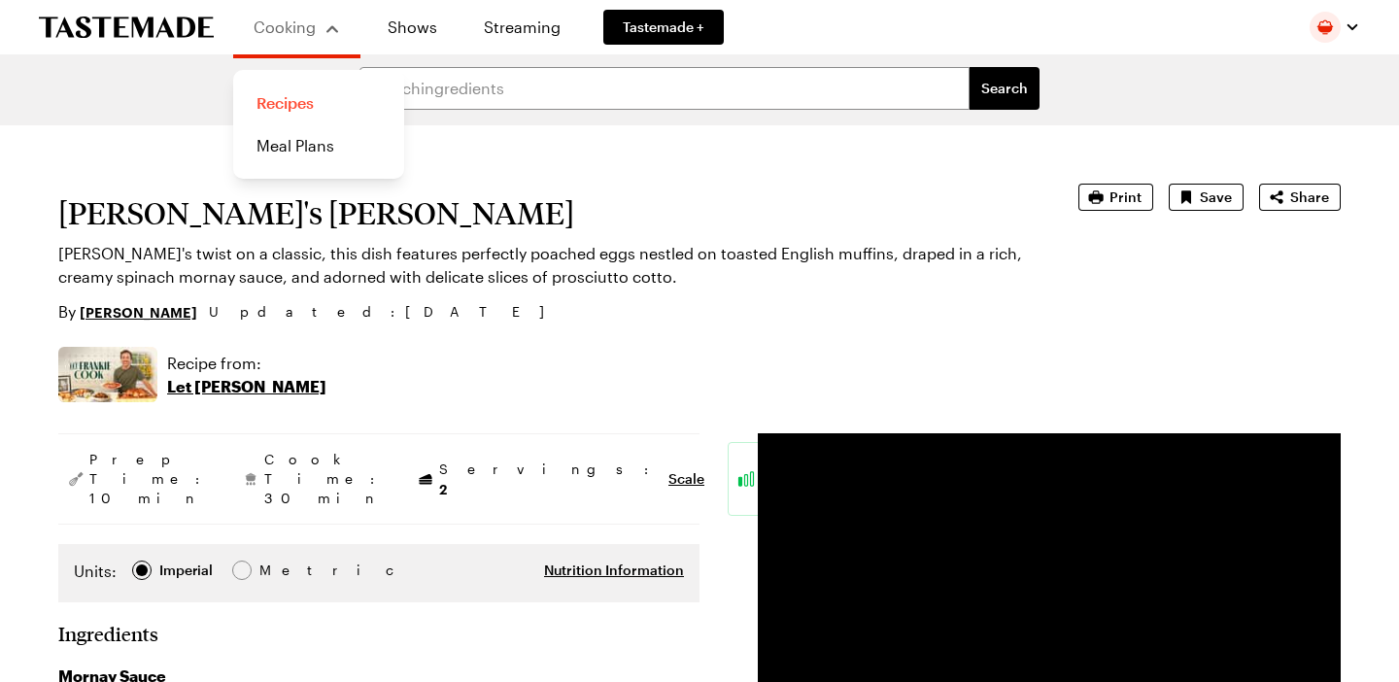
click at [276, 101] on link "Recipes" at bounding box center [319, 103] width 148 height 43
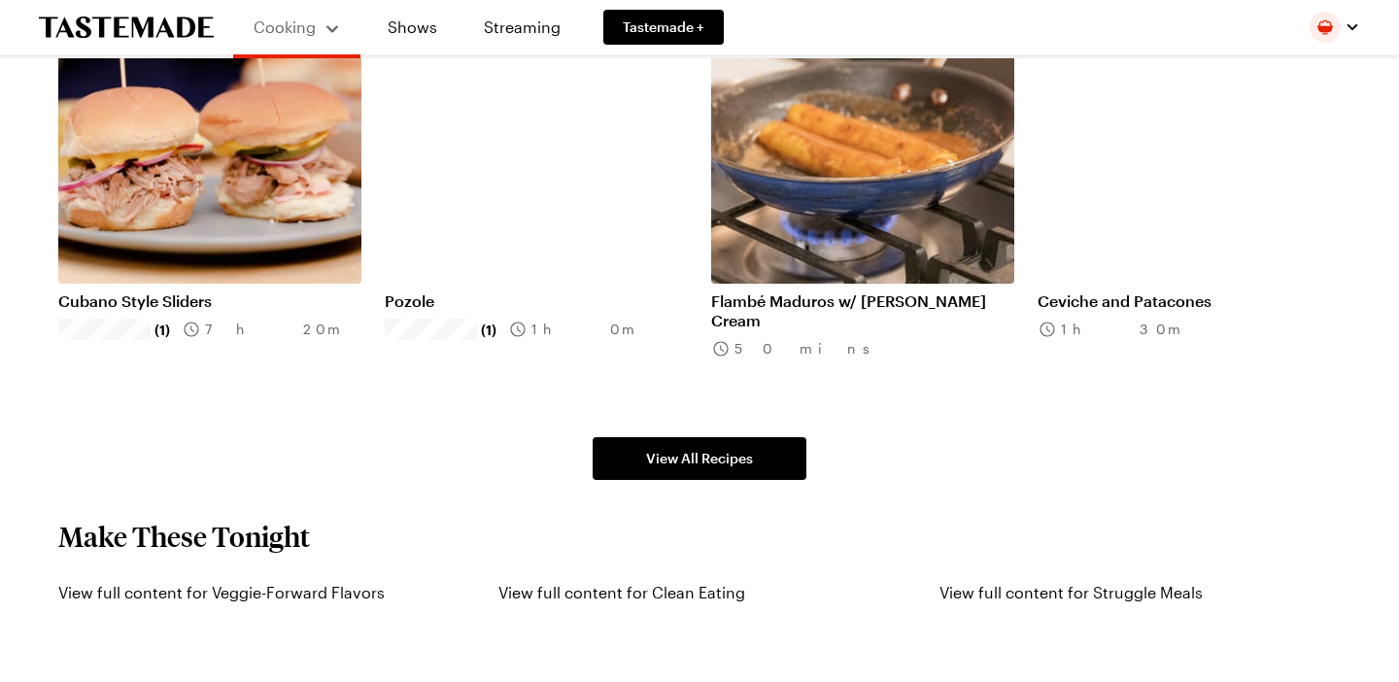
scroll to position [1464, 0]
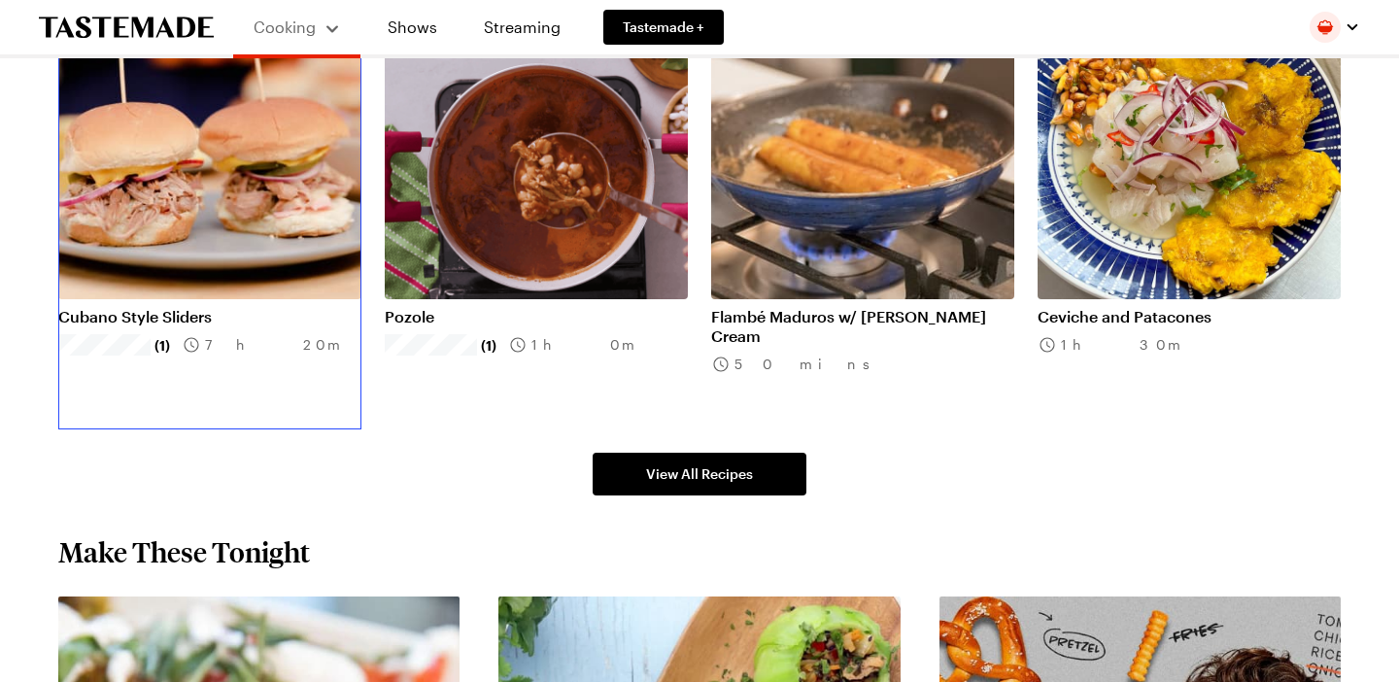
click at [177, 316] on link "Cubano Style Sliders" at bounding box center [209, 316] width 303 height 19
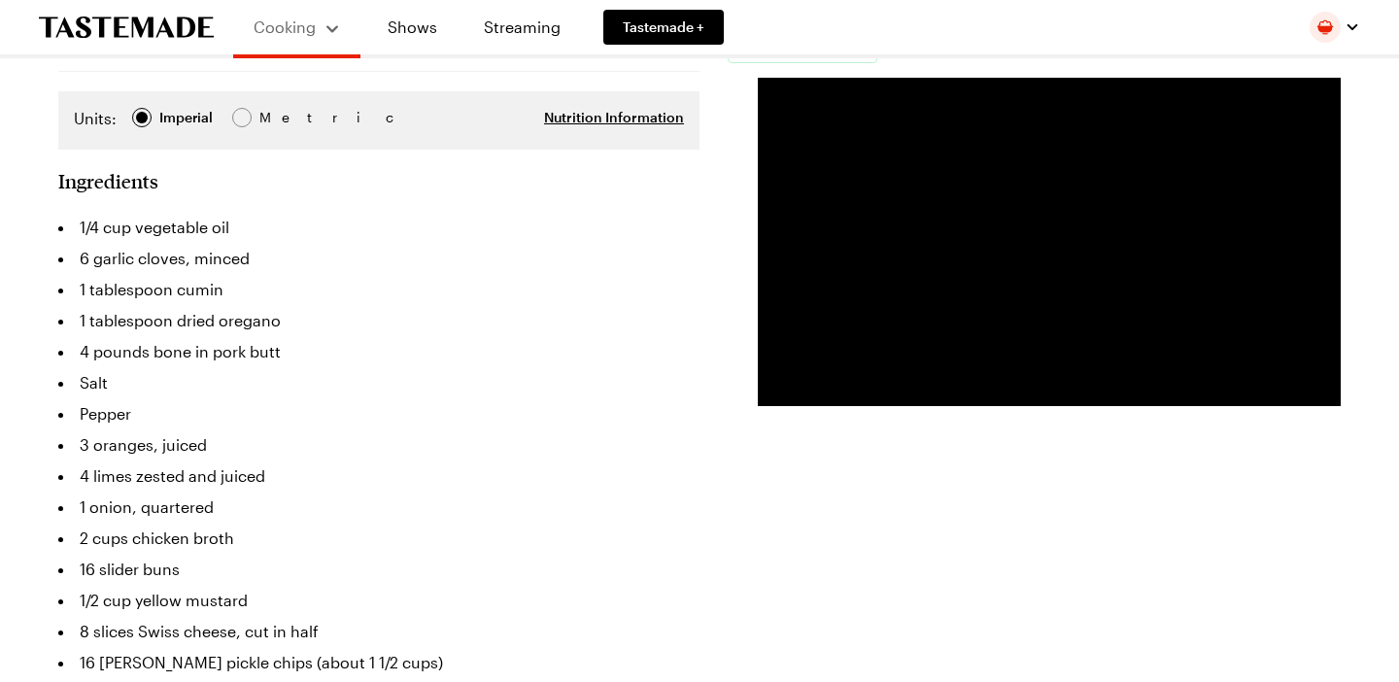
scroll to position [515, 0]
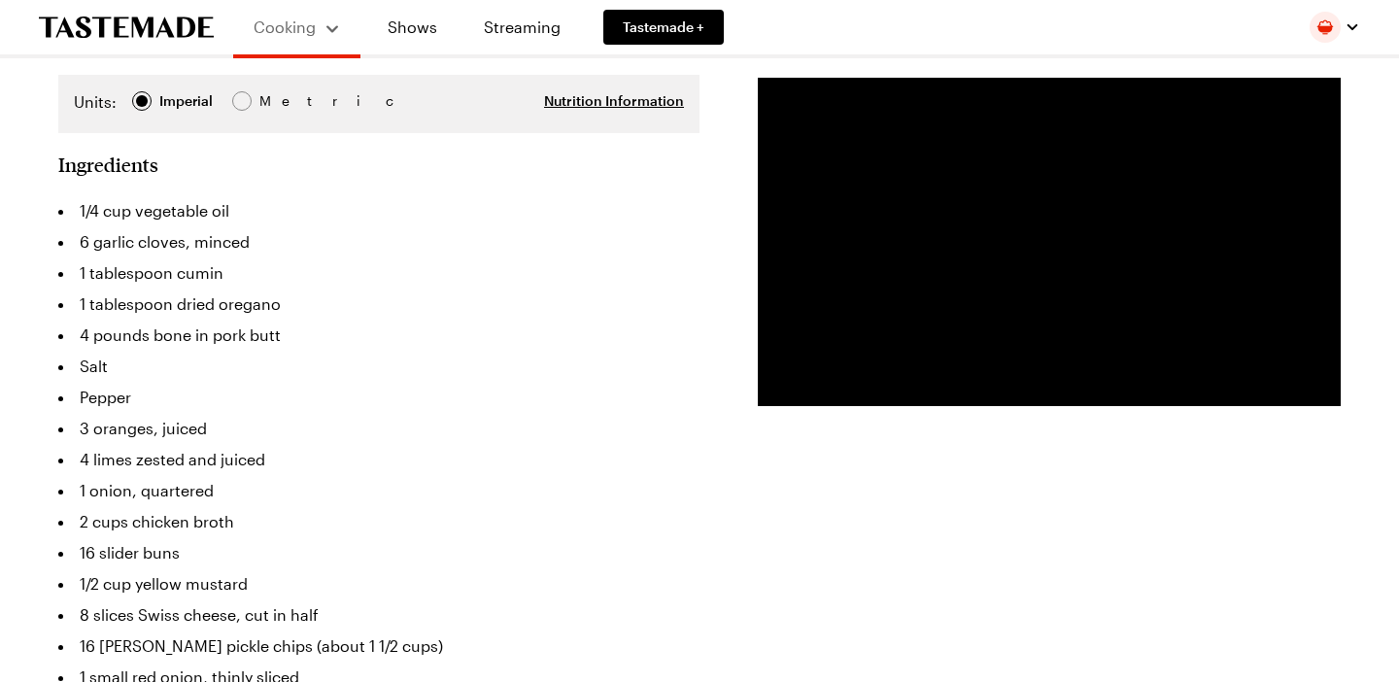
type textarea "x"
click at [666, 26] on span "Tastemade +" at bounding box center [664, 26] width 82 height 19
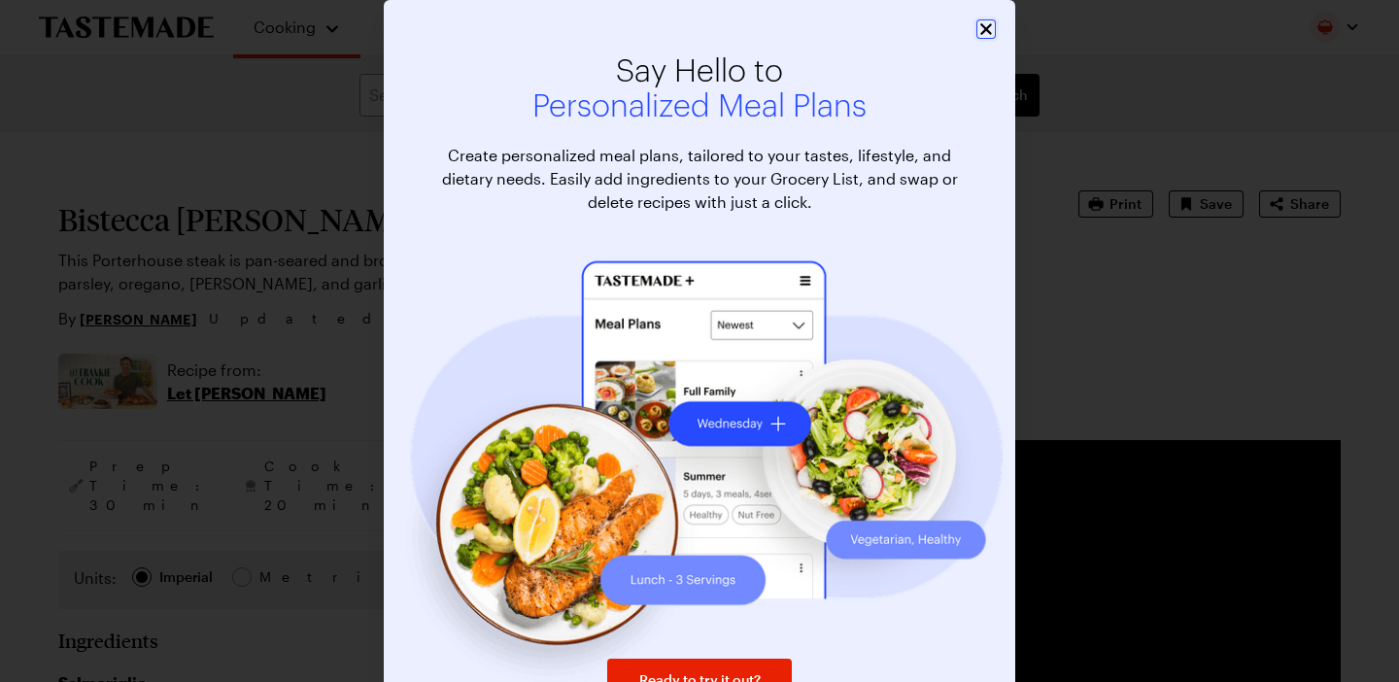
click at [982, 33] on icon "Close" at bounding box center [986, 29] width 12 height 12
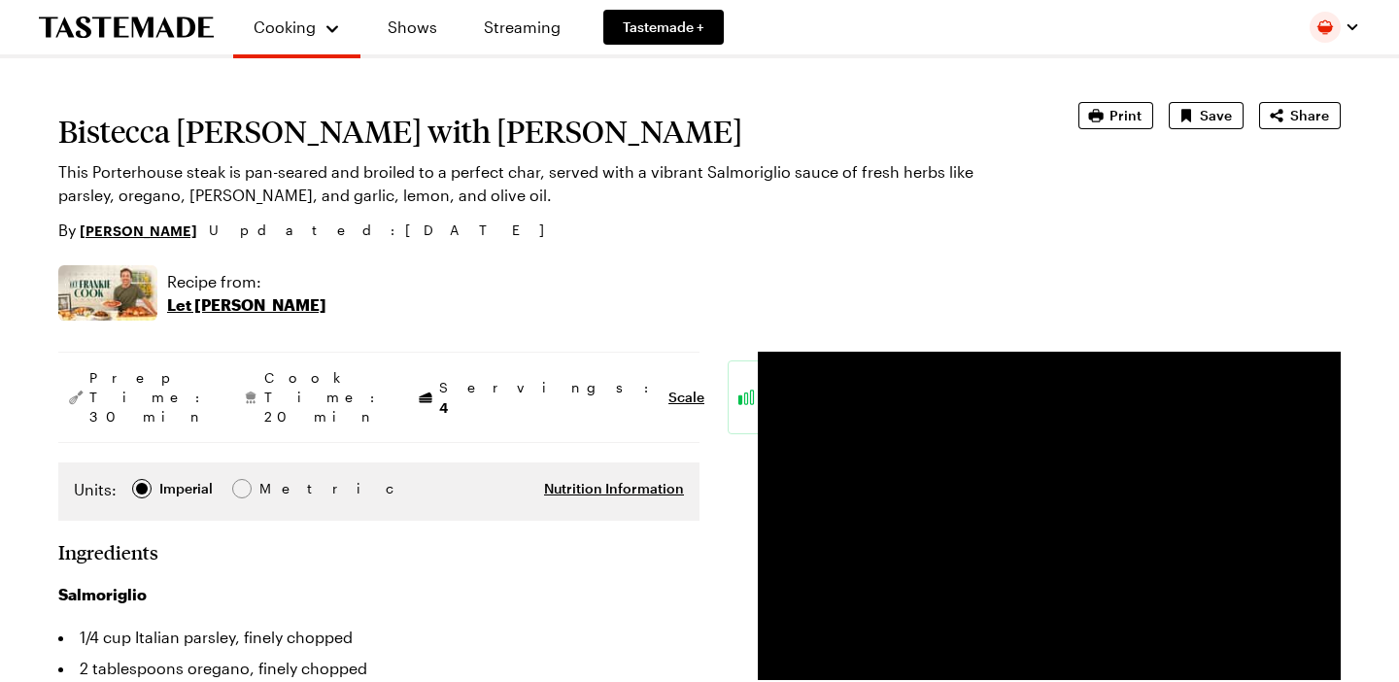
type textarea "x"
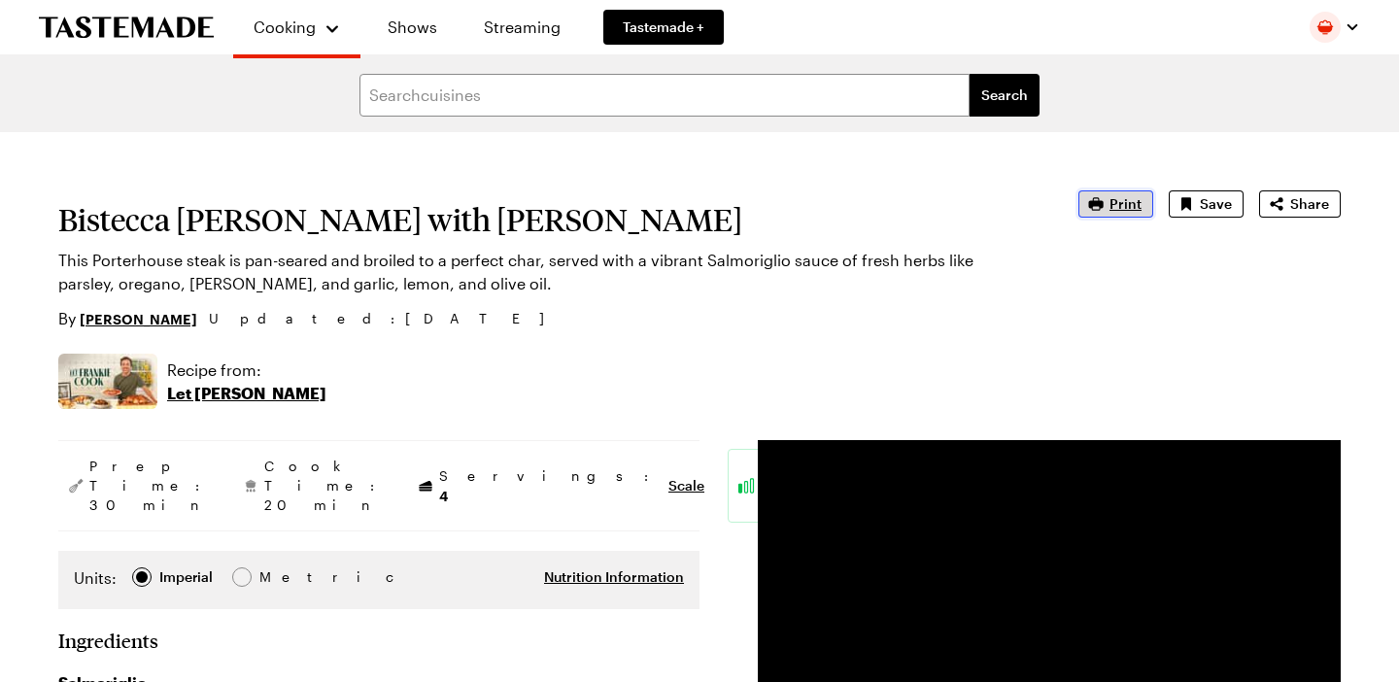
click at [1116, 205] on span "Print" at bounding box center [1125, 203] width 32 height 19
